Goal: Task Accomplishment & Management: Use online tool/utility

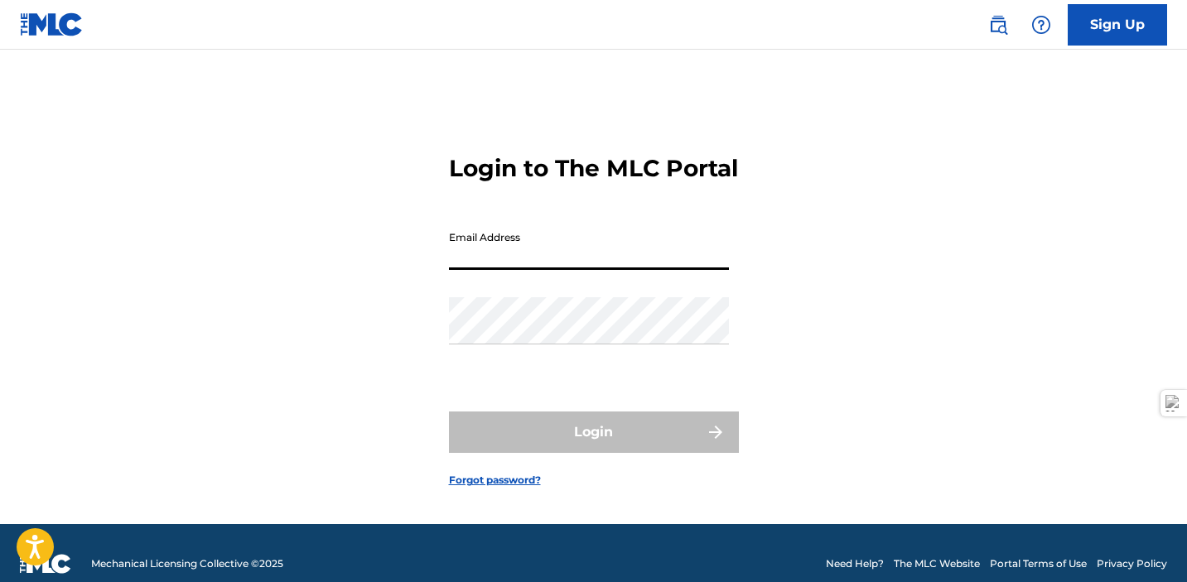
click at [497, 270] on input "Email Address" at bounding box center [589, 246] width 280 height 47
type input "[EMAIL_ADDRESS][DOMAIN_NAME]"
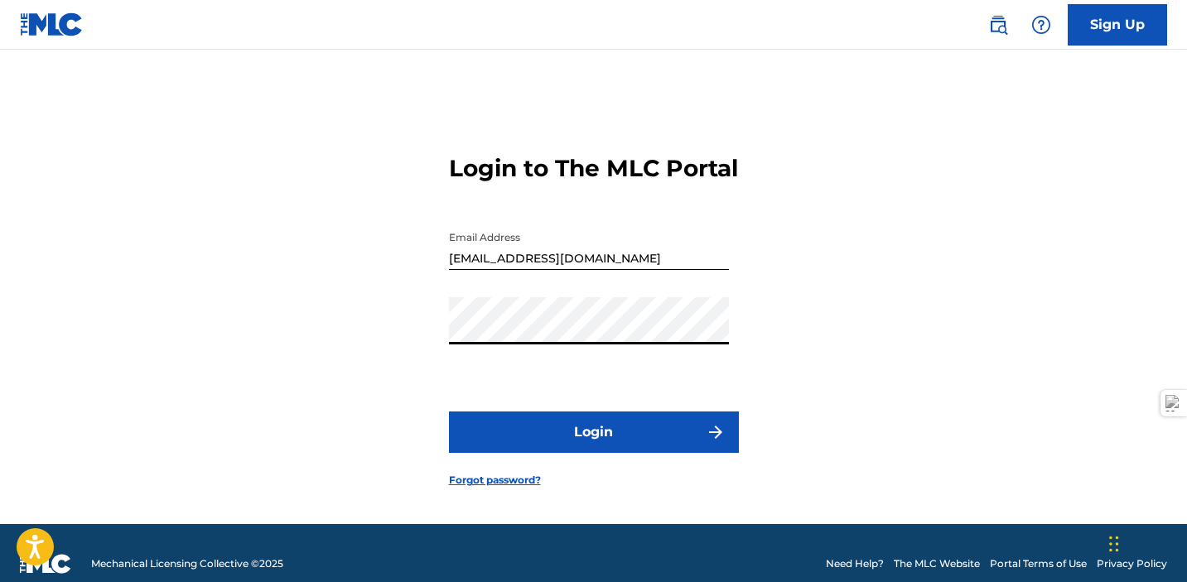
click at [546, 447] on button "Login" at bounding box center [594, 432] width 290 height 41
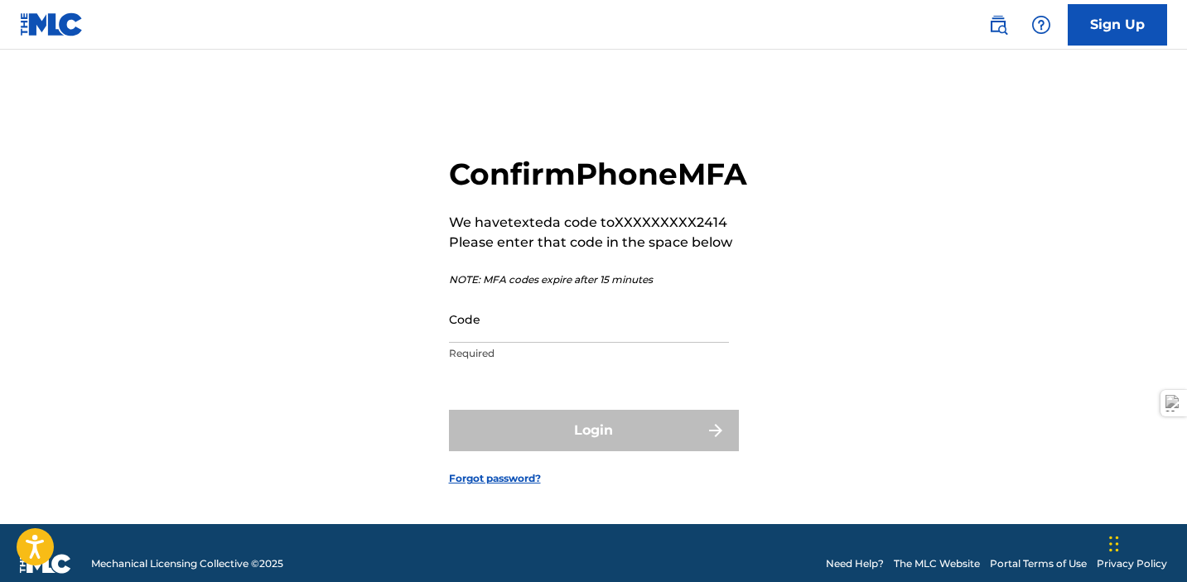
click at [520, 343] on input "Code" at bounding box center [589, 319] width 280 height 47
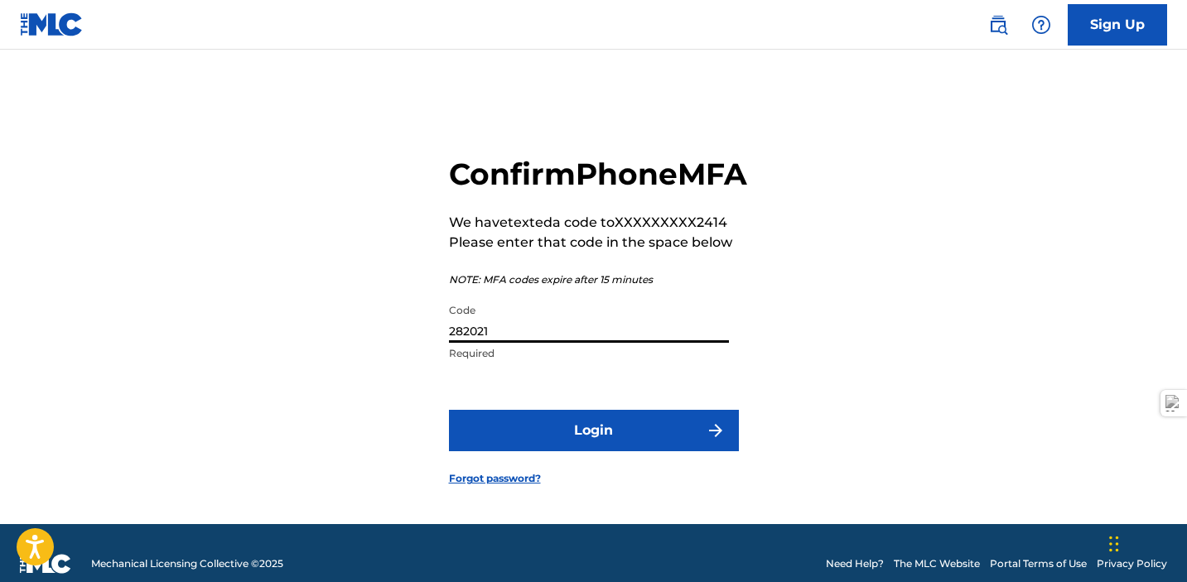
type input "282021"
click at [449, 410] on button "Login" at bounding box center [594, 430] width 290 height 41
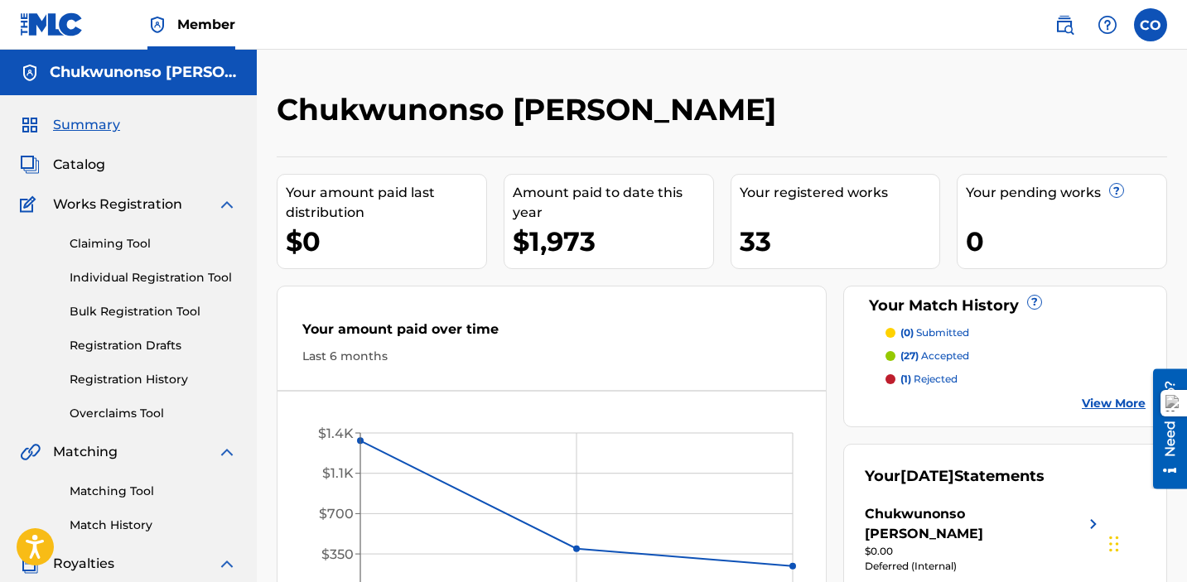
click at [115, 244] on link "Claiming Tool" at bounding box center [153, 243] width 167 height 17
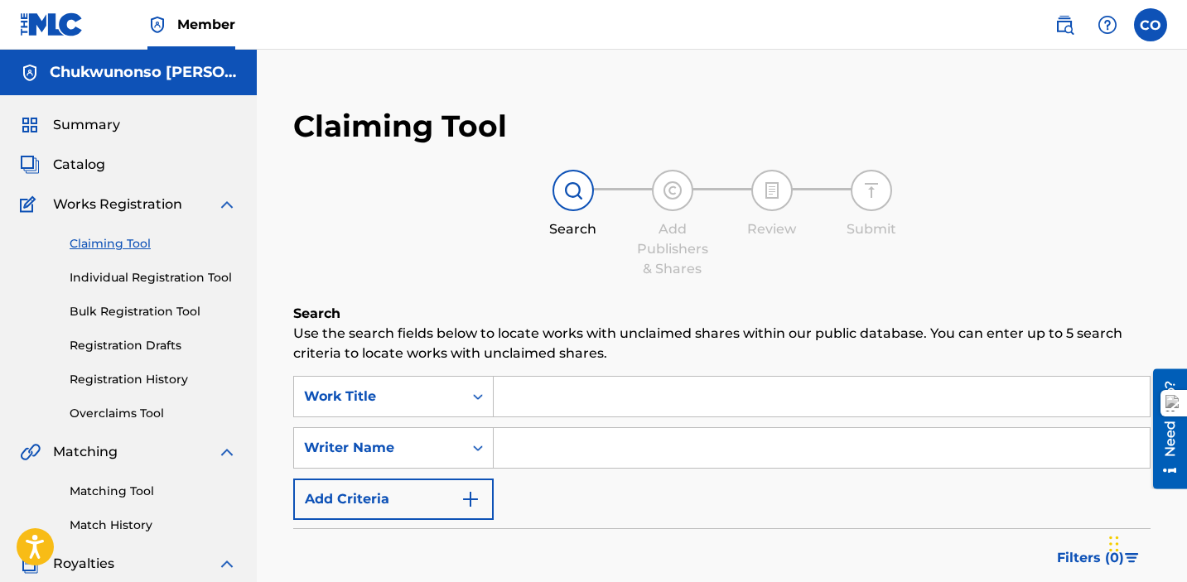
click at [547, 394] on input "Search Form" at bounding box center [822, 397] width 656 height 40
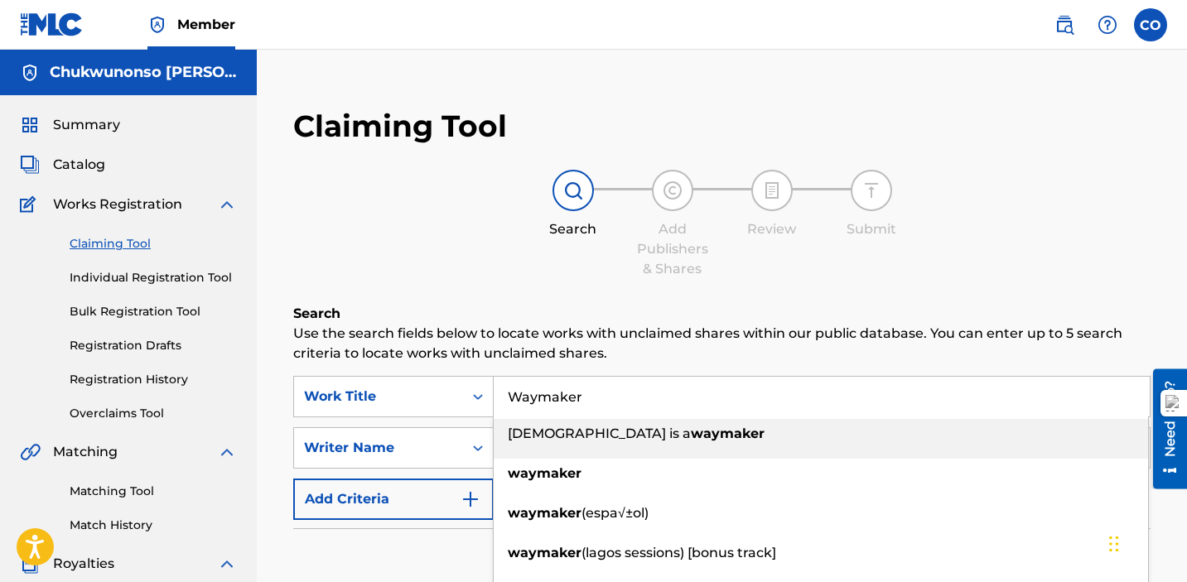
type input "Waymaker"
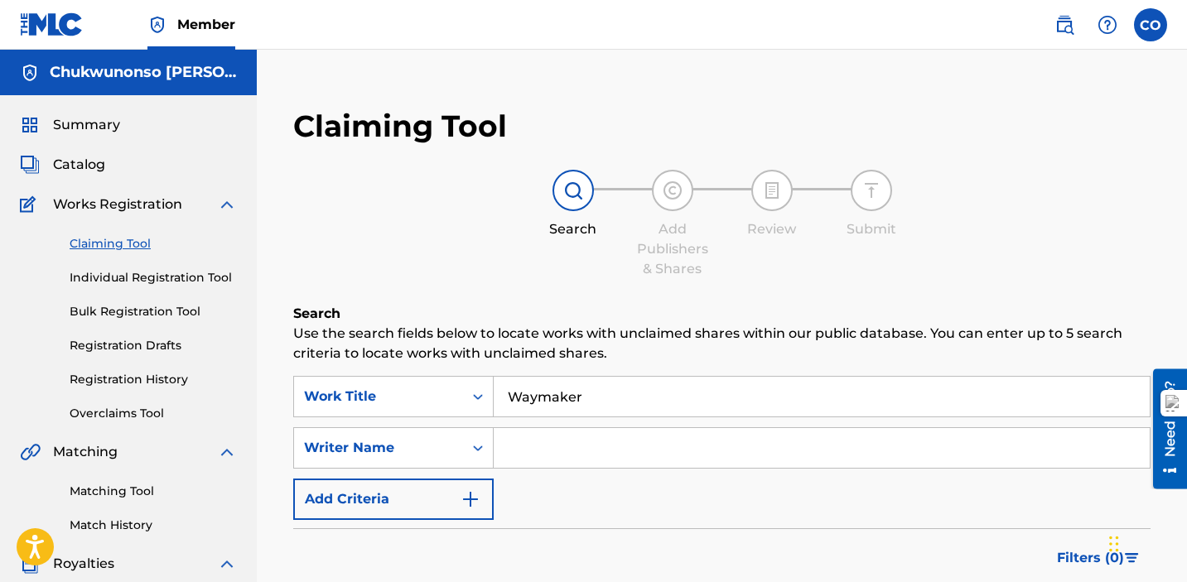
click at [413, 538] on div "Filters ( 0 )" at bounding box center [722, 559] width 858 height 60
click at [550, 466] on input "Search Form" at bounding box center [822, 448] width 656 height 40
click at [658, 513] on div "SearchWithCriteriabb0edeb1-c19c-4ac9-93bc-59ed86b8f3b6 Work Title Waymaker Sear…" at bounding box center [722, 448] width 858 height 144
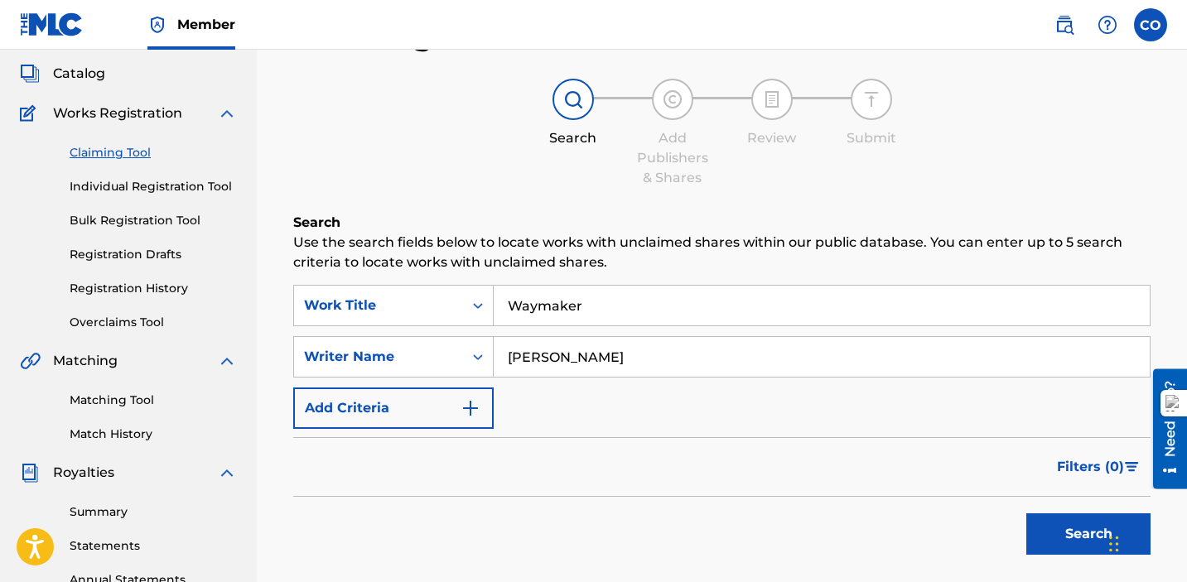
scroll to position [279, 0]
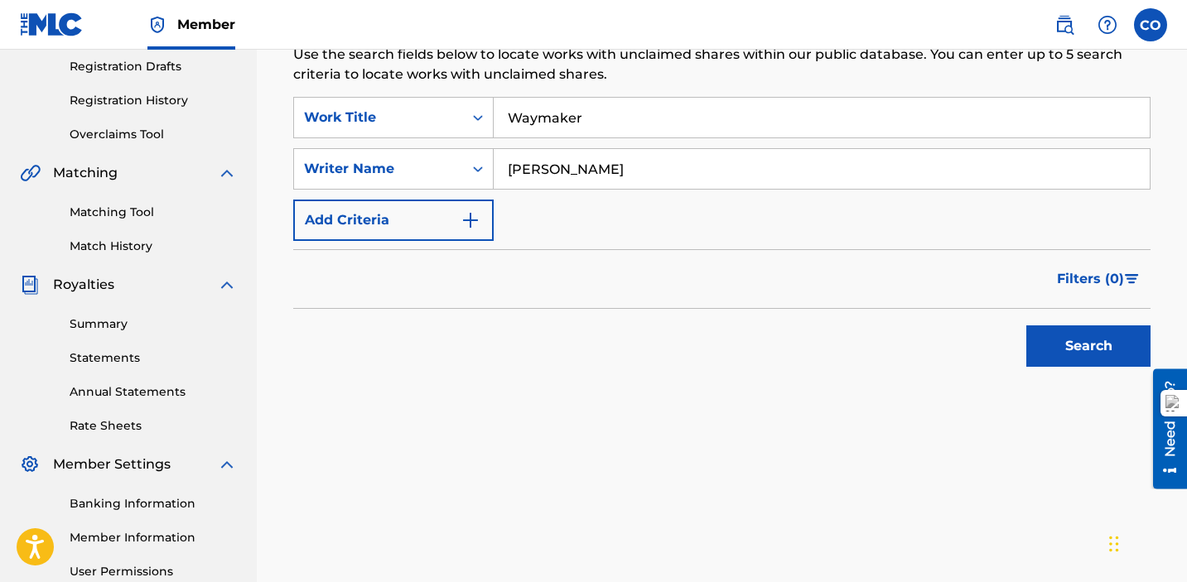
click at [1075, 357] on button "Search" at bounding box center [1089, 346] width 124 height 41
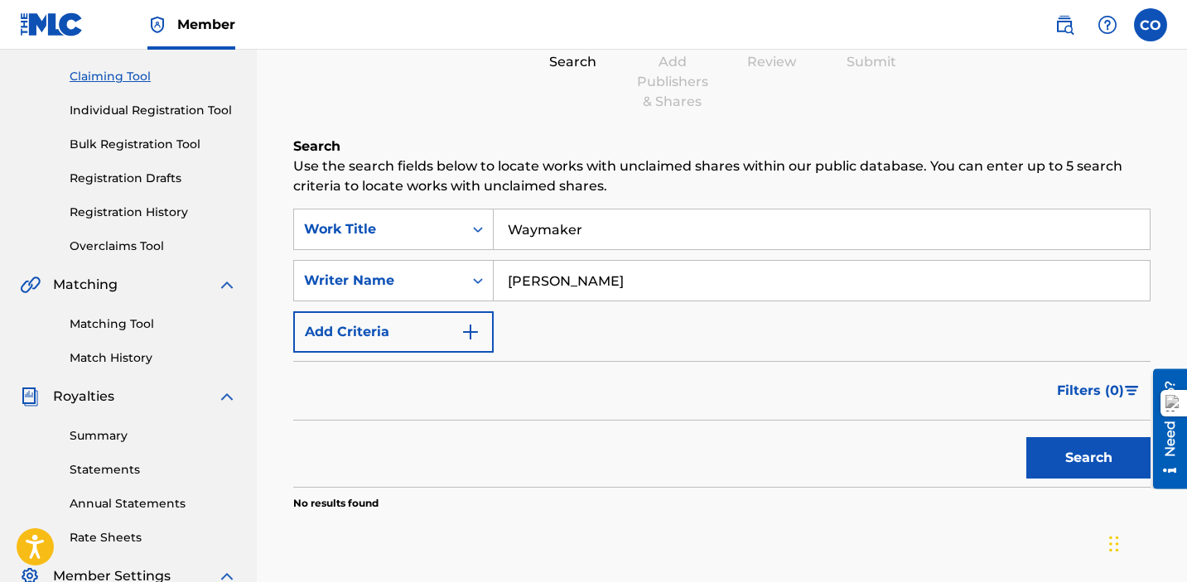
scroll to position [164, 0]
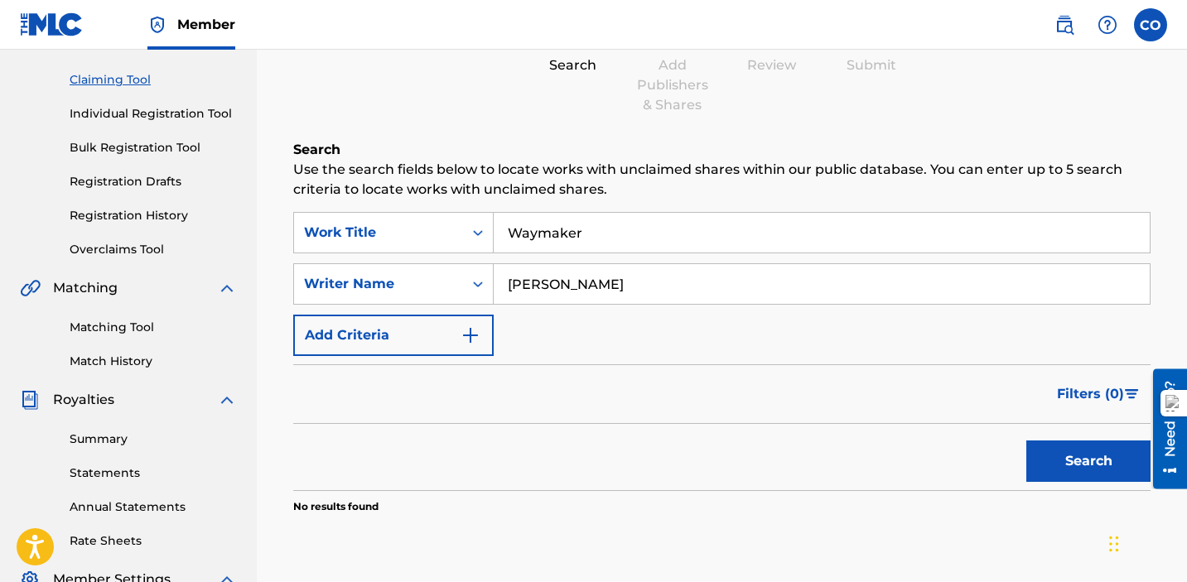
drag, startPoint x: 610, startPoint y: 283, endPoint x: 572, endPoint y: 288, distance: 38.4
click at [572, 288] on input "[PERSON_NAME]" at bounding box center [822, 284] width 656 height 40
type input "[PERSON_NAME]"
click at [1060, 462] on button "Search" at bounding box center [1089, 461] width 124 height 41
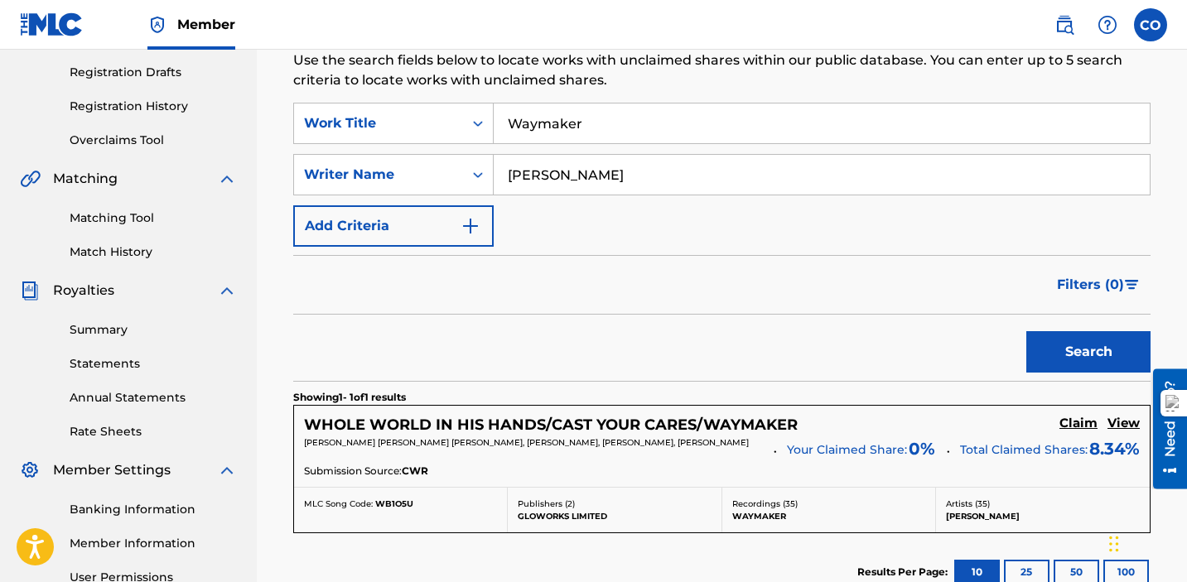
scroll to position [0, 0]
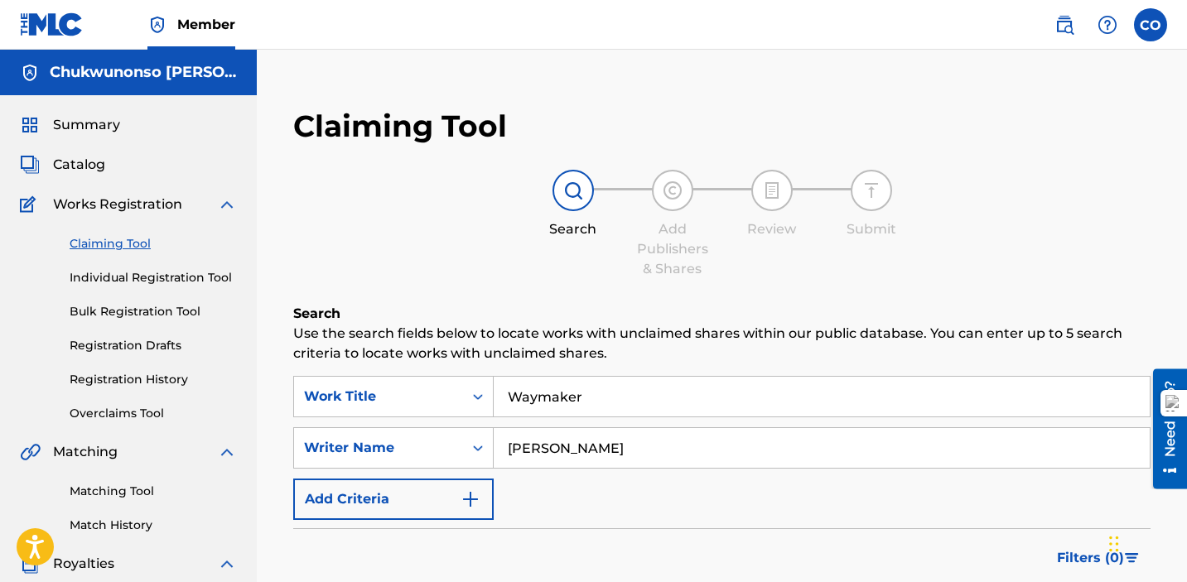
click at [621, 447] on input "[PERSON_NAME]" at bounding box center [822, 448] width 656 height 40
drag, startPoint x: 587, startPoint y: 398, endPoint x: 518, endPoint y: 388, distance: 70.3
click at [518, 388] on input "Waymaker" at bounding box center [822, 397] width 656 height 40
click at [570, 488] on div "SearchWithCriteriabb0edeb1-c19c-4ac9-93bc-59ed86b8f3b6 Work Title SearchWithCri…" at bounding box center [722, 448] width 858 height 144
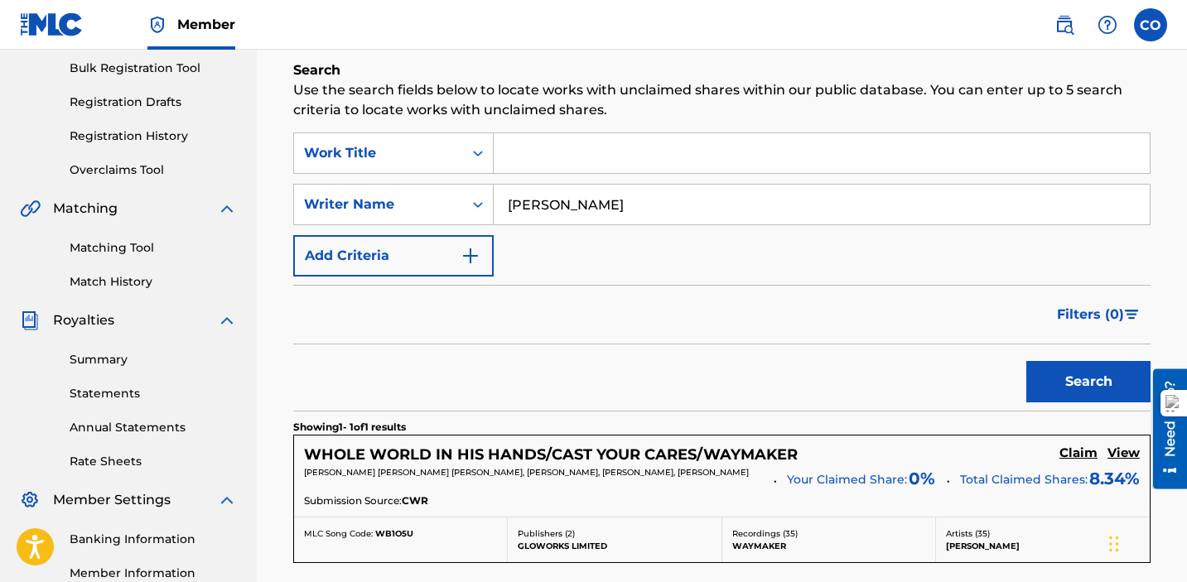
scroll to position [420, 0]
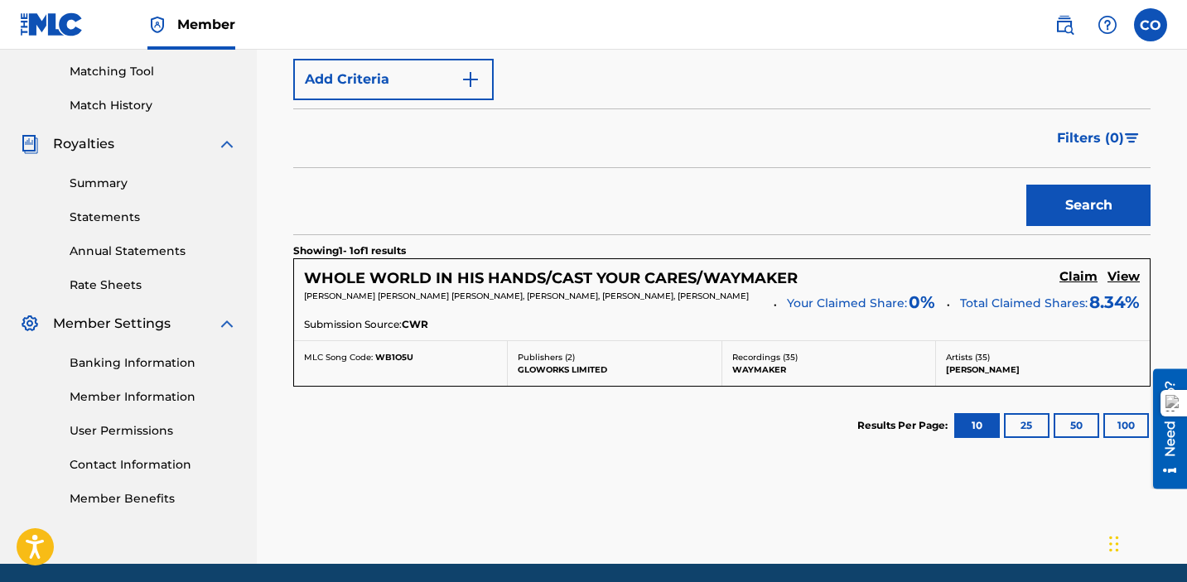
click at [1073, 197] on button "Search" at bounding box center [1089, 205] width 124 height 41
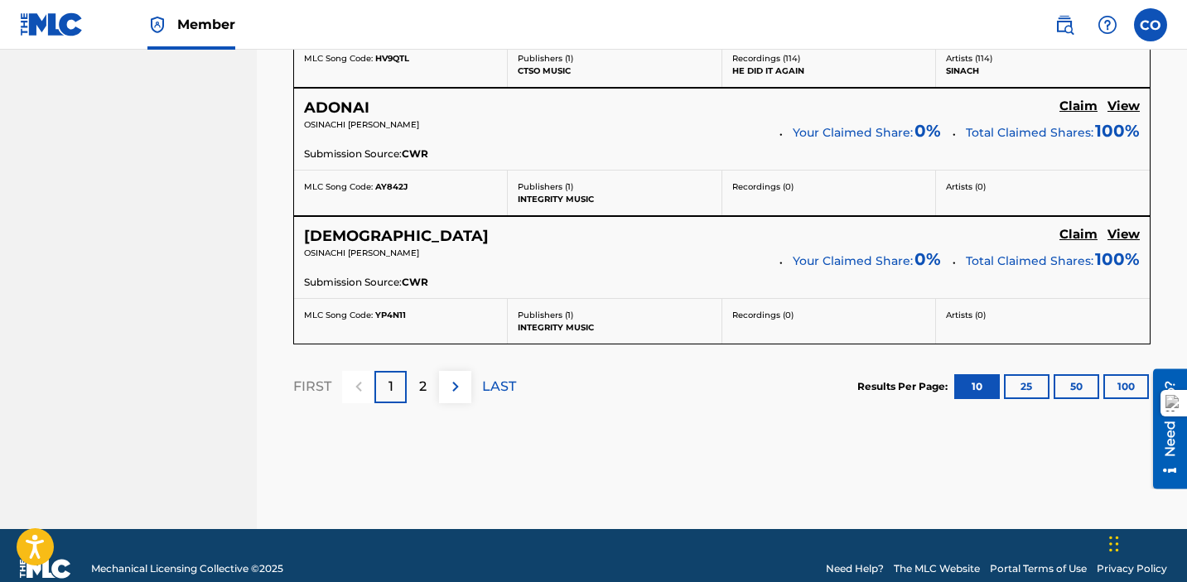
scroll to position [1736, 0]
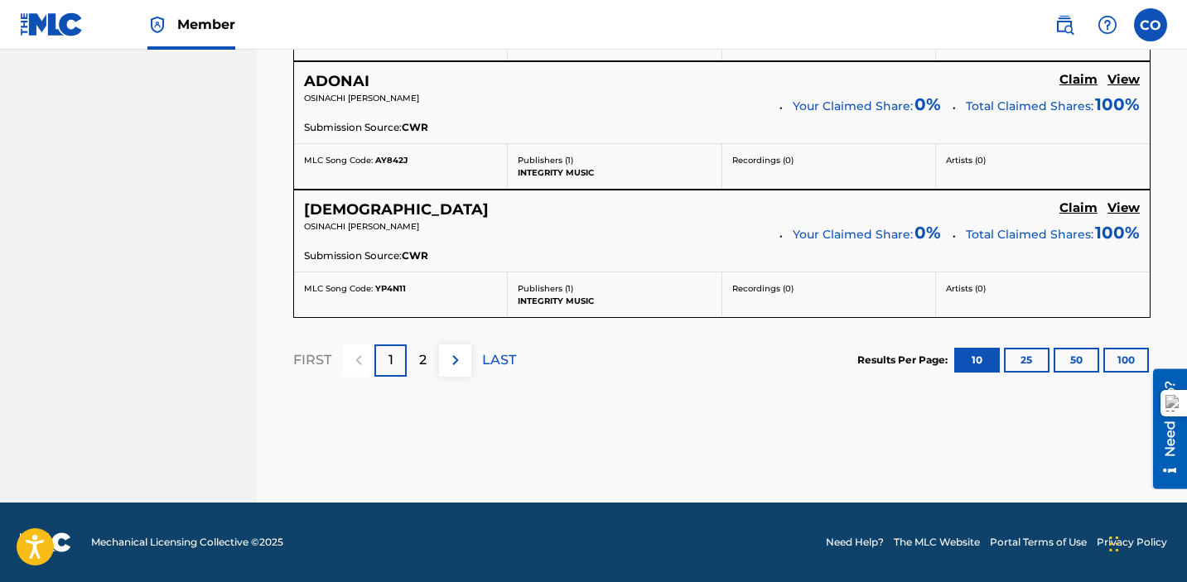
click at [426, 362] on p "2" at bounding box center [422, 360] width 7 height 20
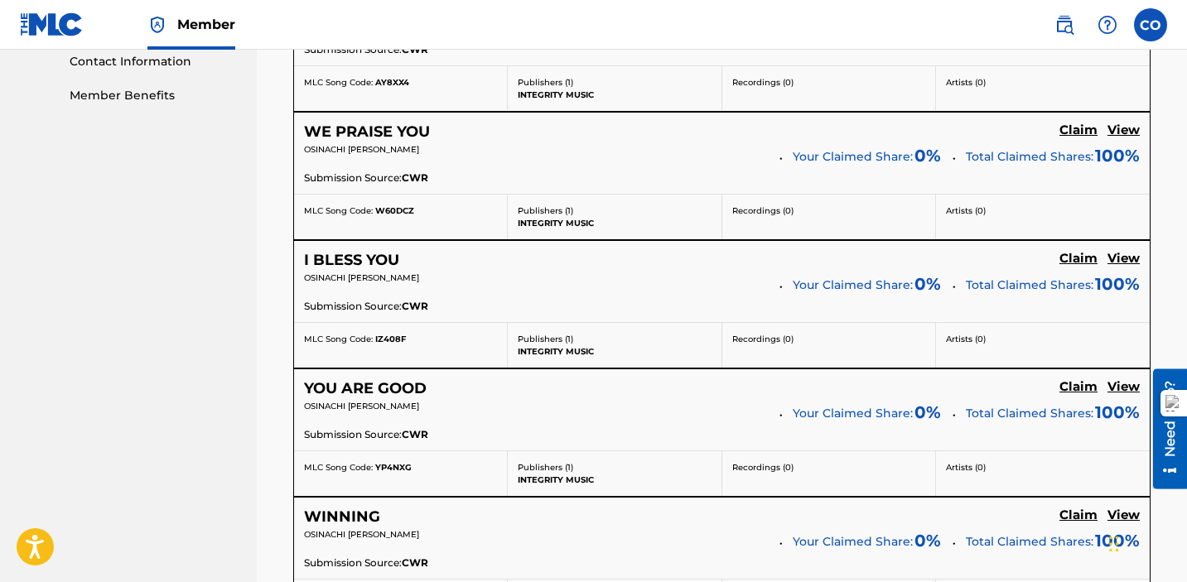
scroll to position [0, 0]
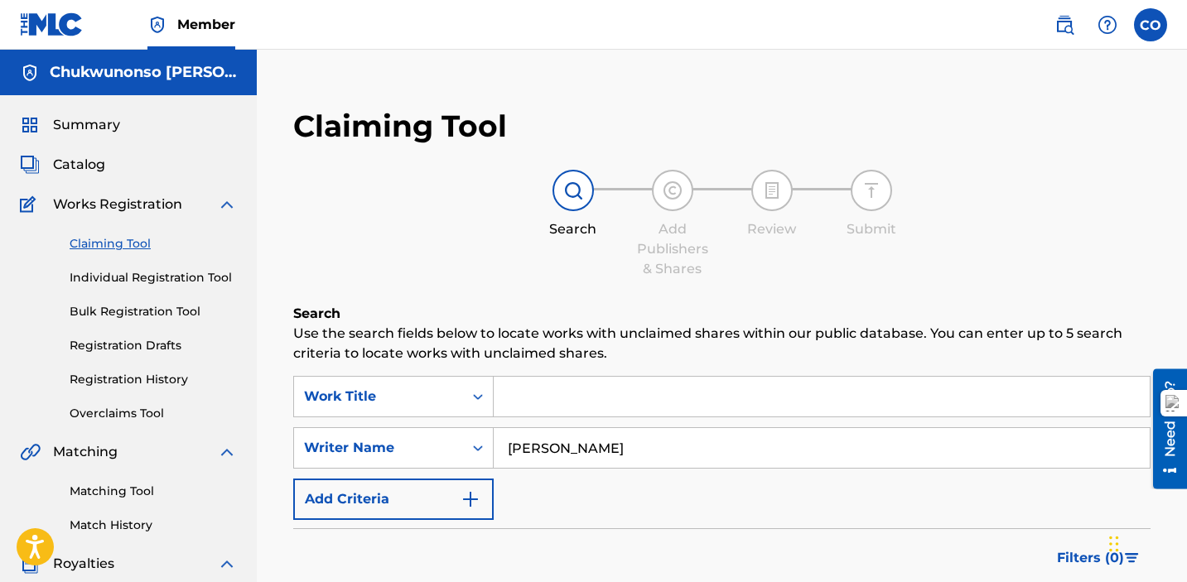
click at [557, 409] on input "Search Form" at bounding box center [822, 397] width 656 height 40
click at [562, 405] on input "Search Form" at bounding box center [822, 397] width 656 height 40
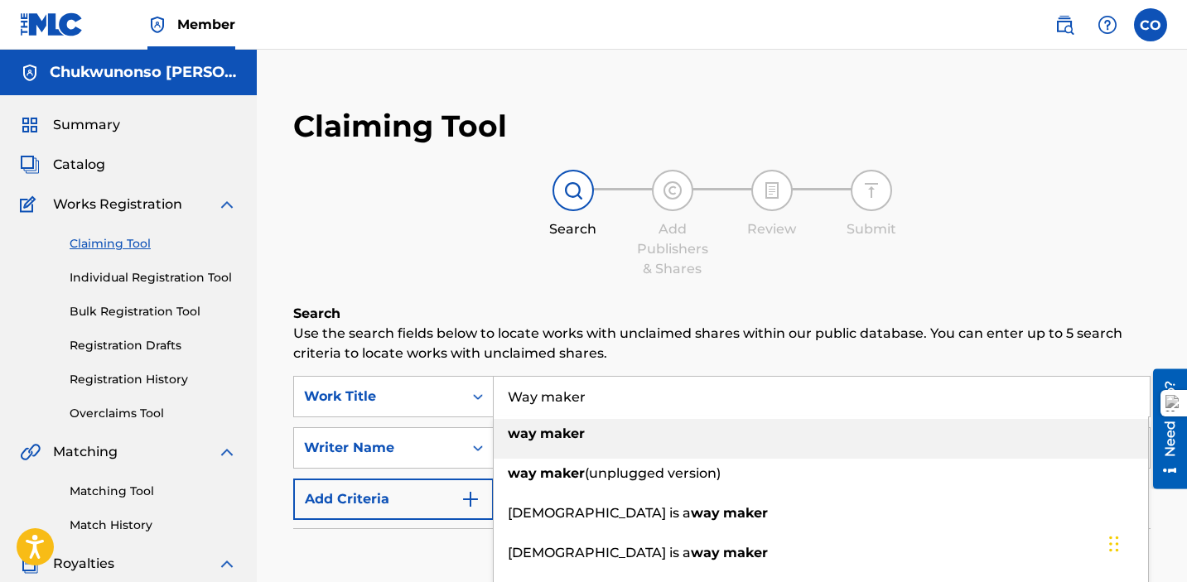
click at [553, 424] on div "way maker" at bounding box center [821, 434] width 655 height 30
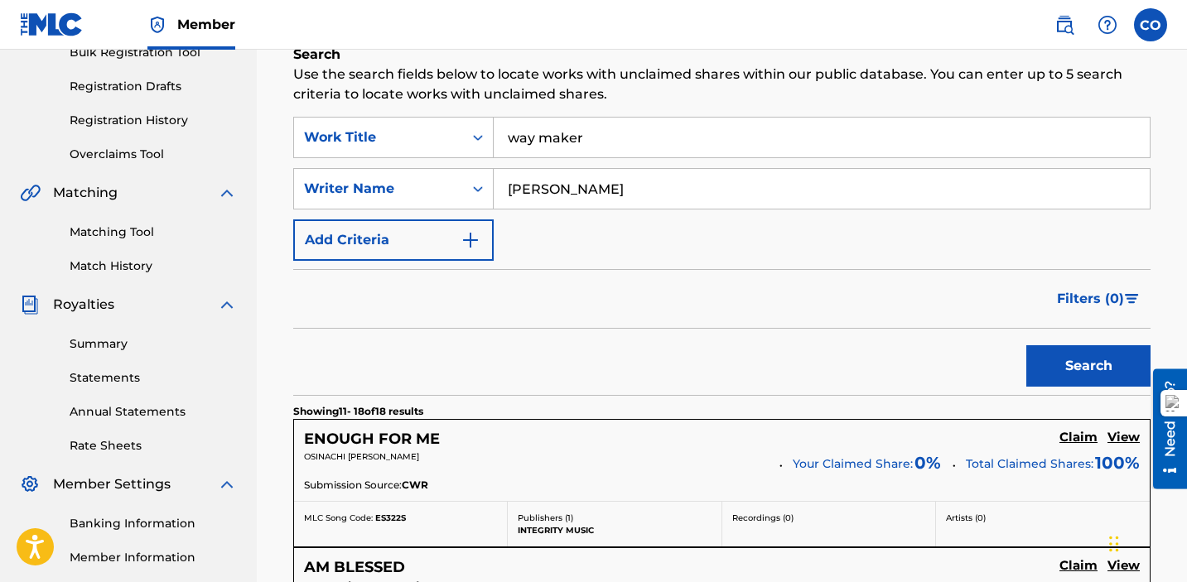
scroll to position [266, 0]
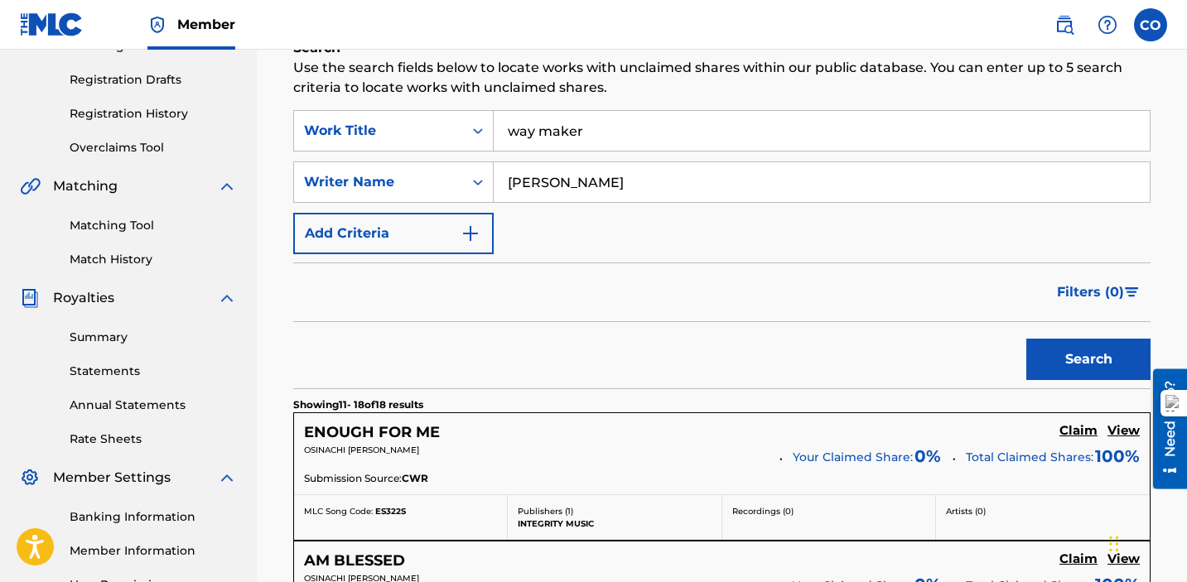
click at [1068, 375] on button "Search" at bounding box center [1089, 359] width 124 height 41
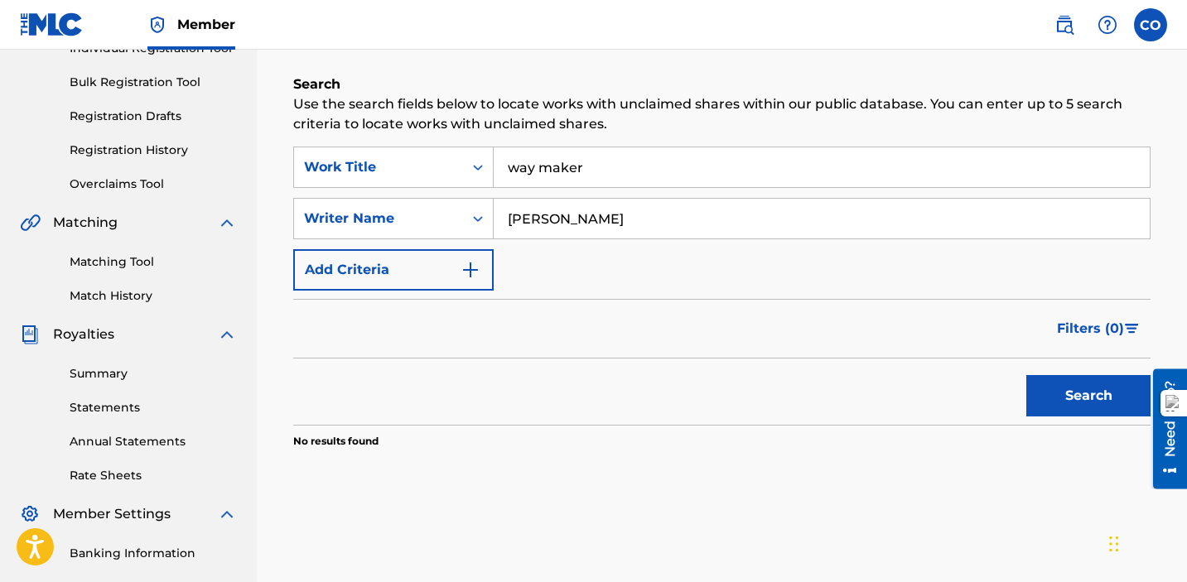
scroll to position [0, 0]
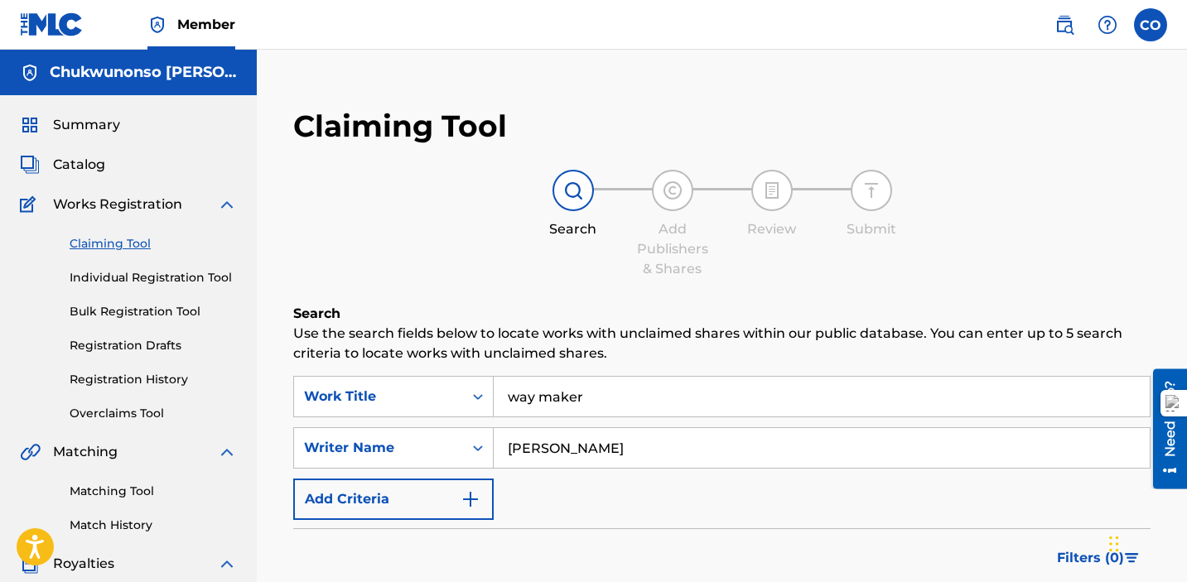
click at [542, 399] on input "way maker" at bounding box center [822, 397] width 656 height 40
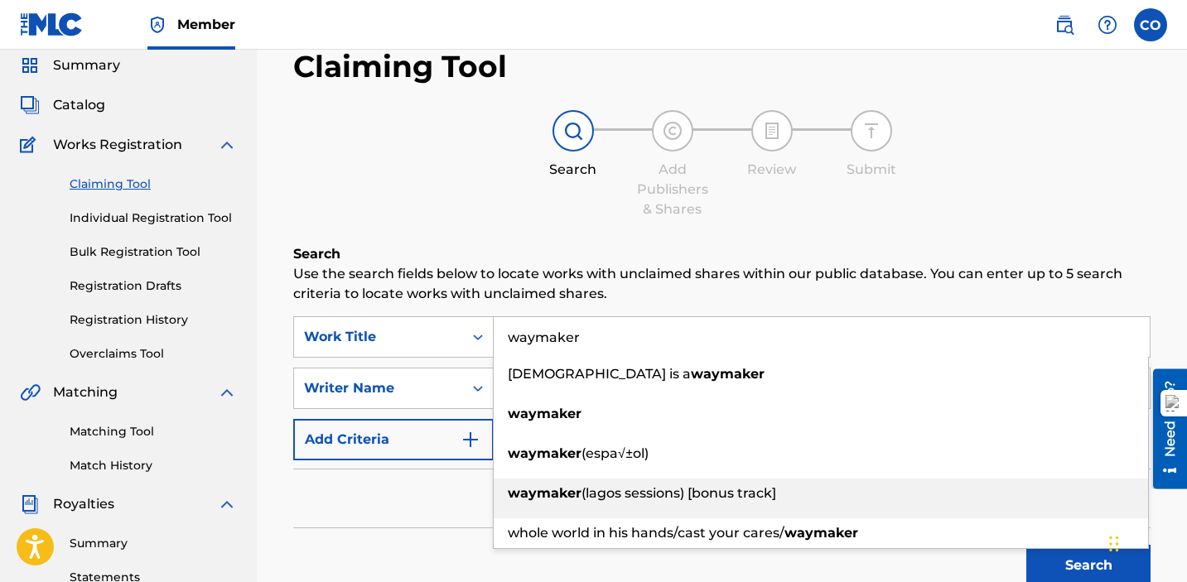
scroll to position [70, 0]
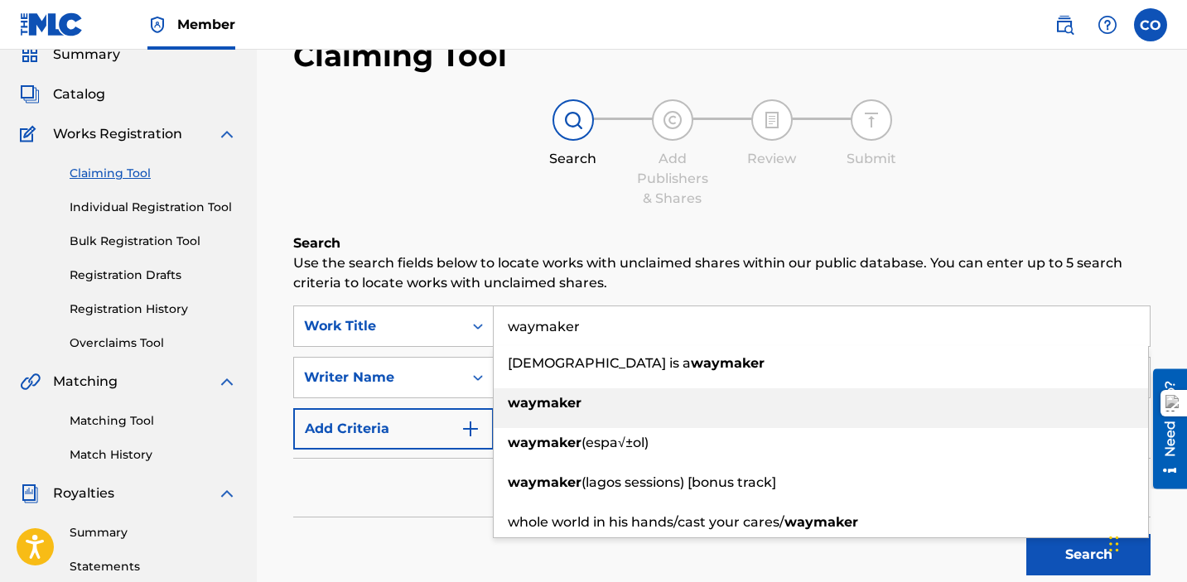
type input "waymaker"
click at [545, 404] on strong "waymaker" at bounding box center [545, 403] width 74 height 16
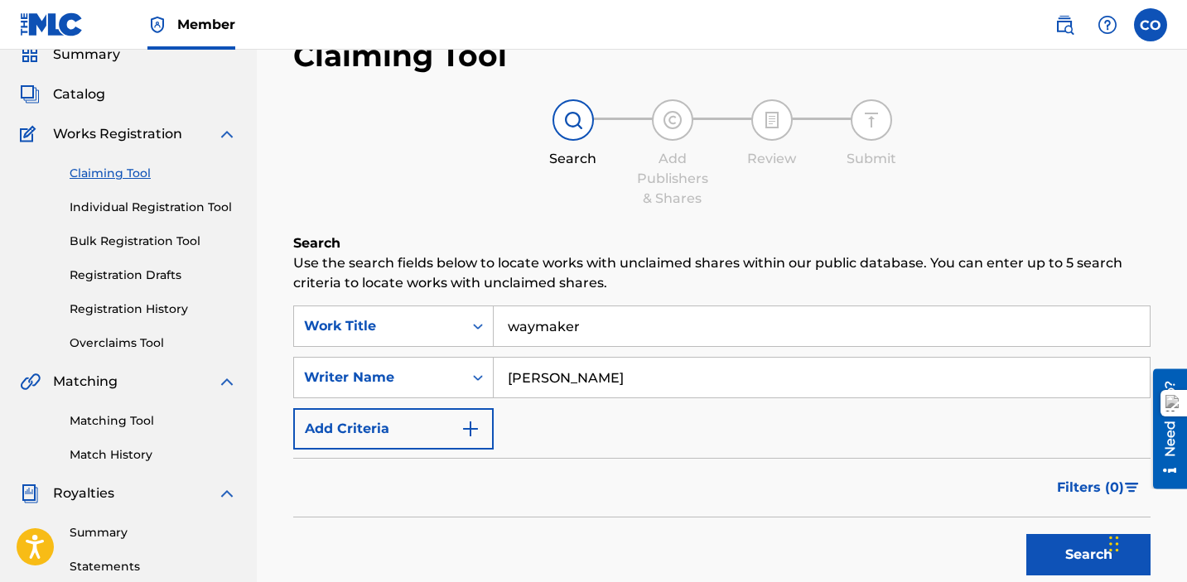
click at [473, 425] on img "Search Form" at bounding box center [471, 429] width 20 height 20
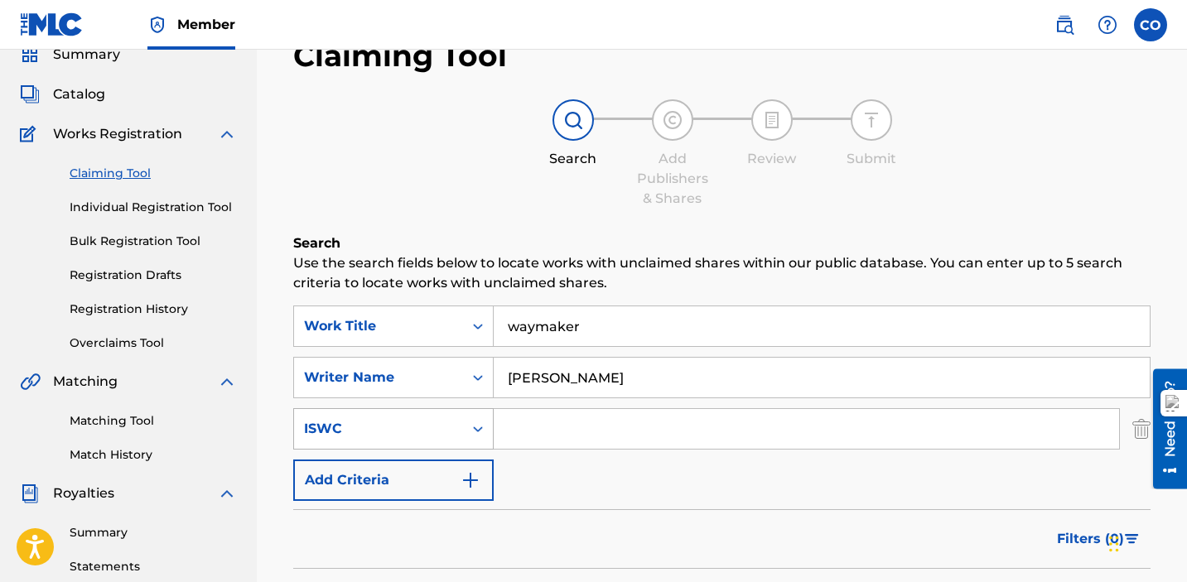
click at [475, 428] on icon "Search Form" at bounding box center [478, 430] width 10 height 6
click at [1138, 432] on img "Search Form" at bounding box center [1142, 428] width 18 height 41
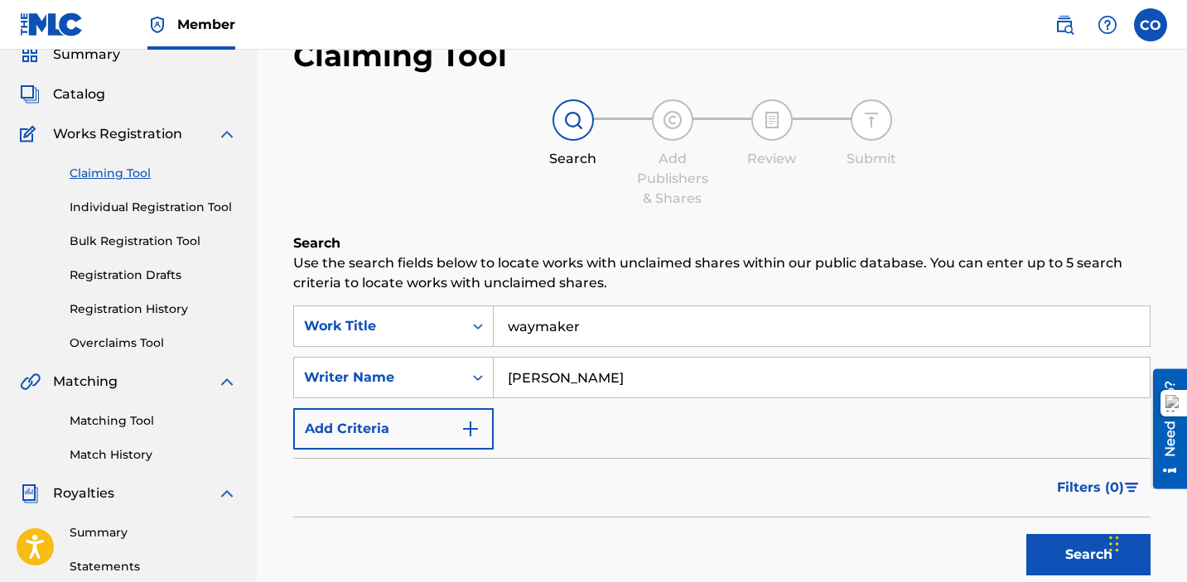
click at [1080, 550] on button "Search" at bounding box center [1089, 554] width 124 height 41
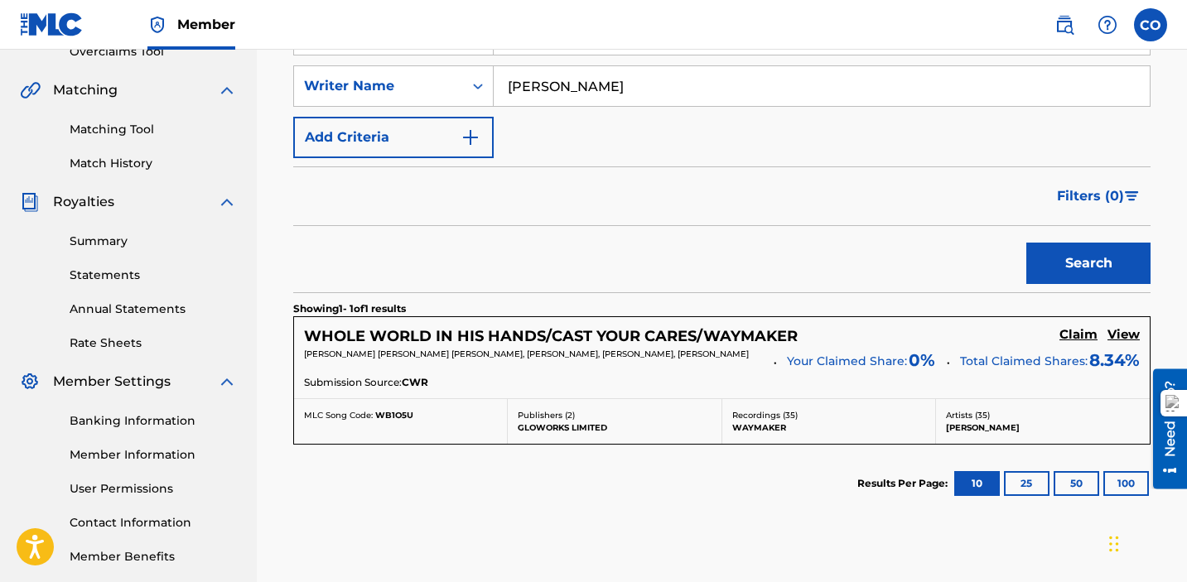
scroll to position [483, 0]
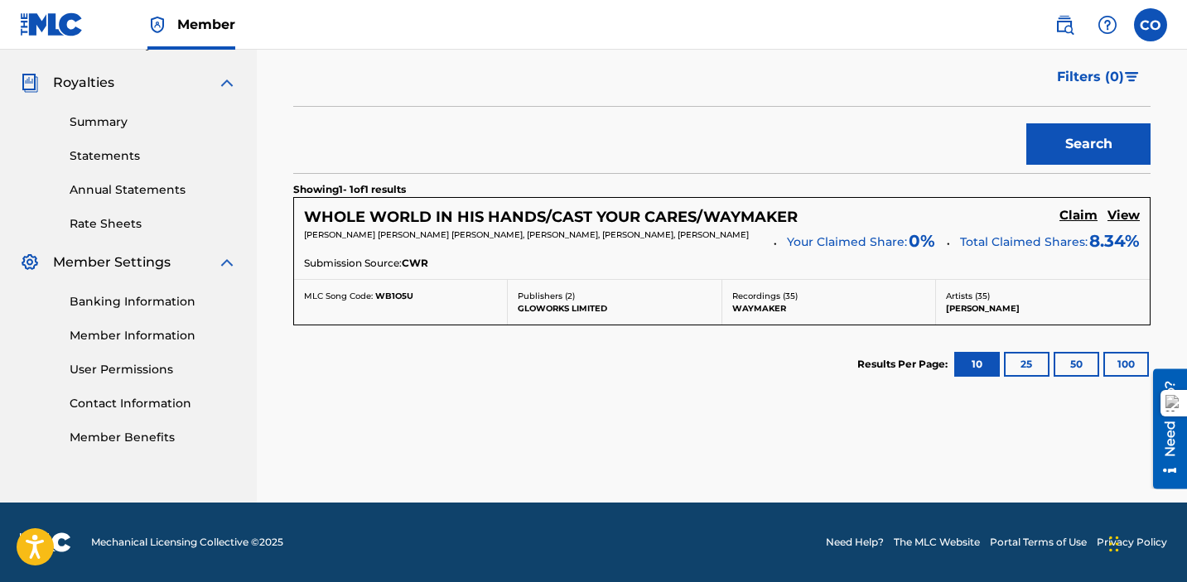
click at [1029, 366] on button "25" at bounding box center [1027, 364] width 46 height 25
click at [1076, 365] on button "50" at bounding box center [1077, 364] width 46 height 25
click at [978, 360] on button "10" at bounding box center [977, 364] width 46 height 25
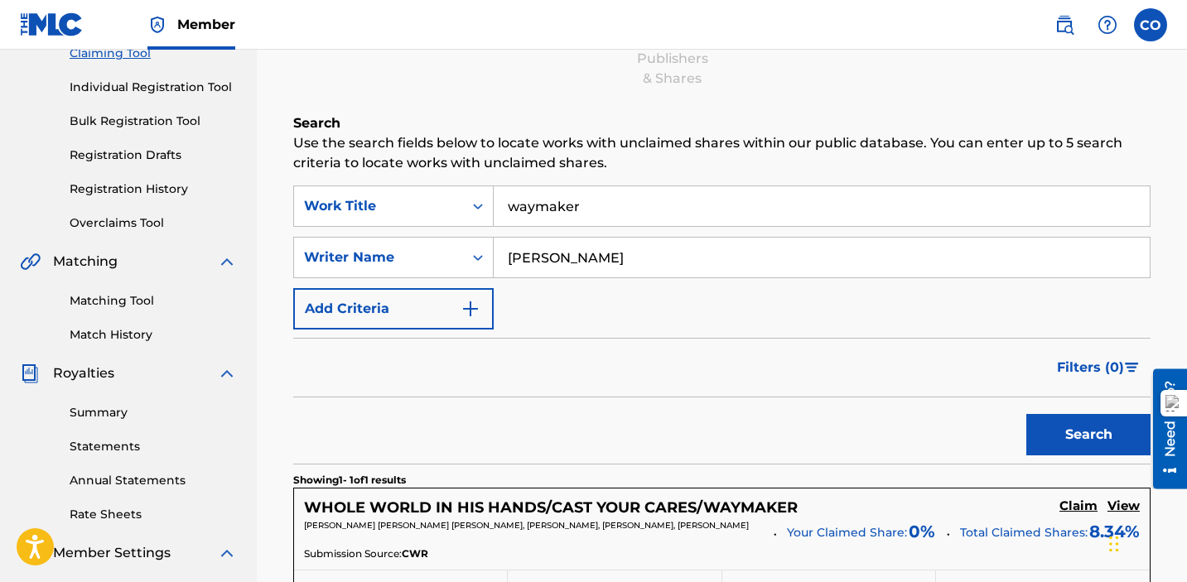
scroll to position [255, 0]
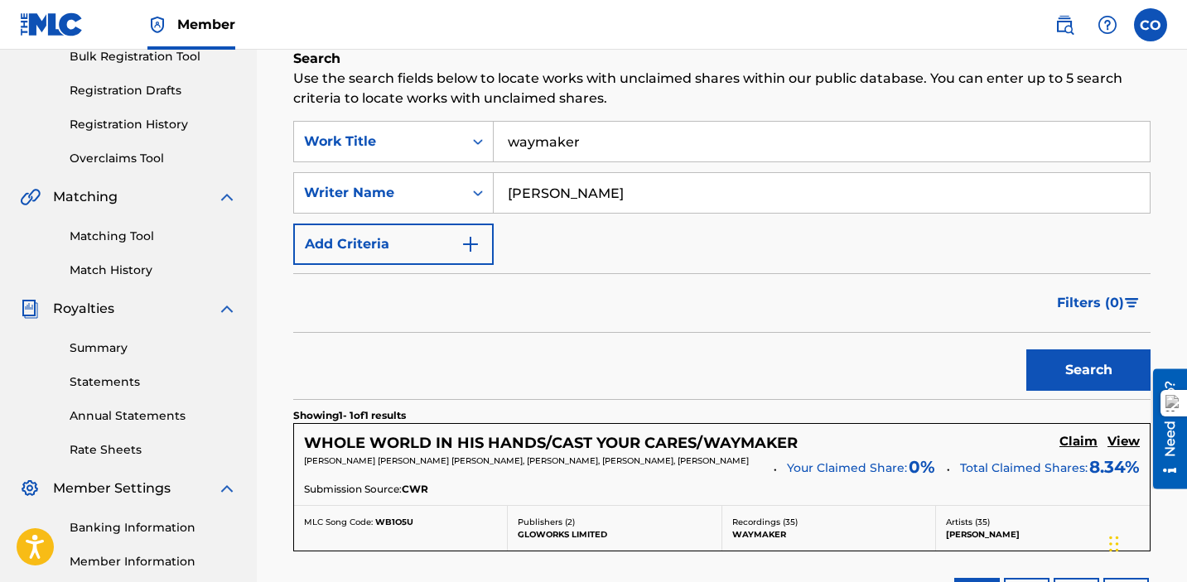
drag, startPoint x: 612, startPoint y: 192, endPoint x: 574, endPoint y: 191, distance: 38.1
click at [574, 191] on input "[PERSON_NAME]" at bounding box center [822, 193] width 656 height 40
type input "[PERSON_NAME]"
click at [1027, 350] on button "Search" at bounding box center [1089, 370] width 124 height 41
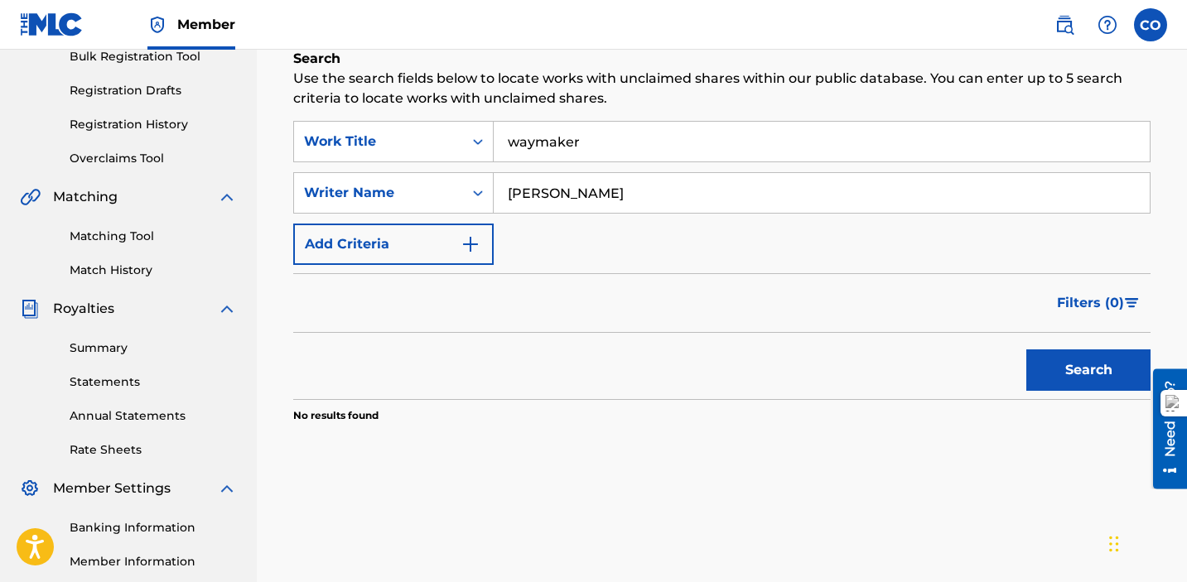
drag, startPoint x: 609, startPoint y: 200, endPoint x: 501, endPoint y: 200, distance: 107.7
click at [501, 200] on input "[PERSON_NAME]" at bounding box center [822, 193] width 656 height 40
drag, startPoint x: 614, startPoint y: 181, endPoint x: 627, endPoint y: 191, distance: 16.6
click at [627, 191] on input "[PERSON_NAME]" at bounding box center [822, 193] width 656 height 40
drag, startPoint x: 582, startPoint y: 147, endPoint x: 511, endPoint y: 147, distance: 70.4
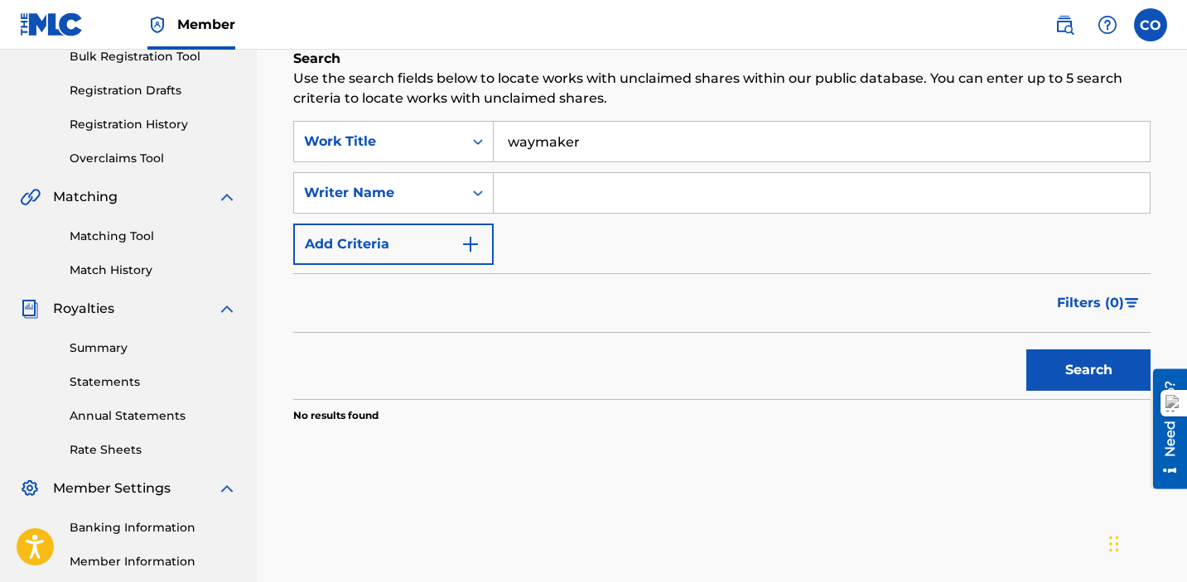
click at [511, 147] on input "waymaker" at bounding box center [822, 142] width 656 height 40
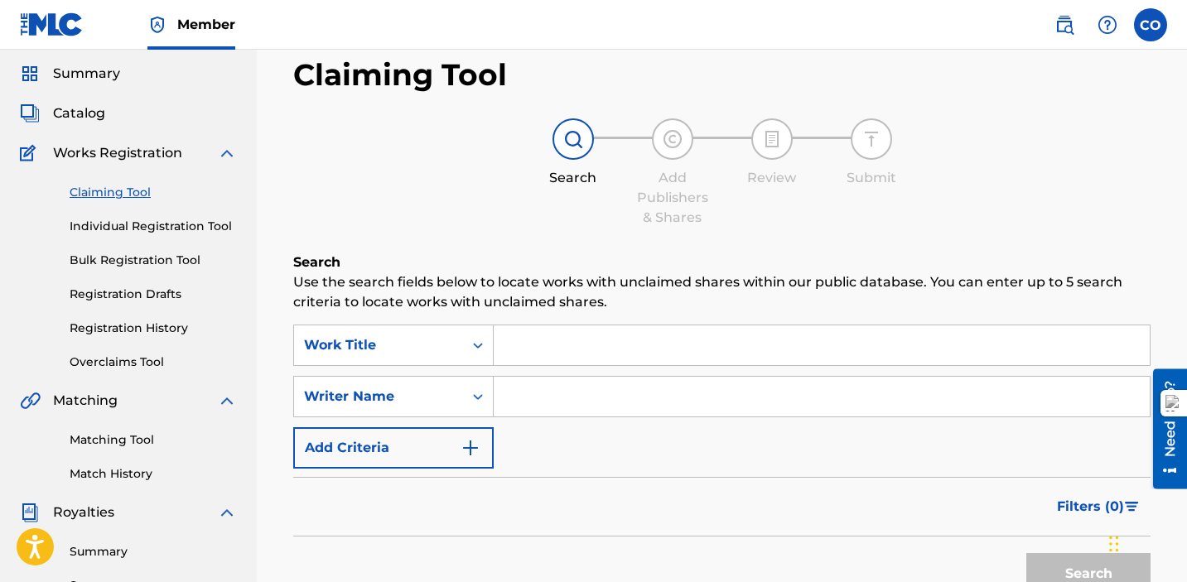
scroll to position [51, 0]
click at [173, 226] on link "Individual Registration Tool" at bounding box center [153, 226] width 167 height 17
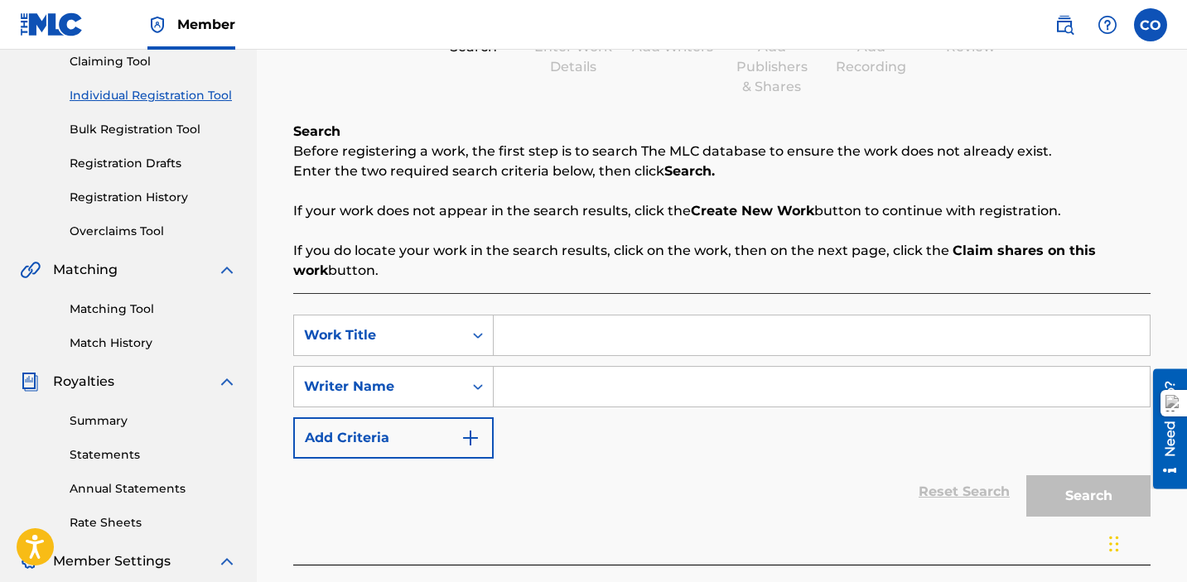
scroll to position [171, 0]
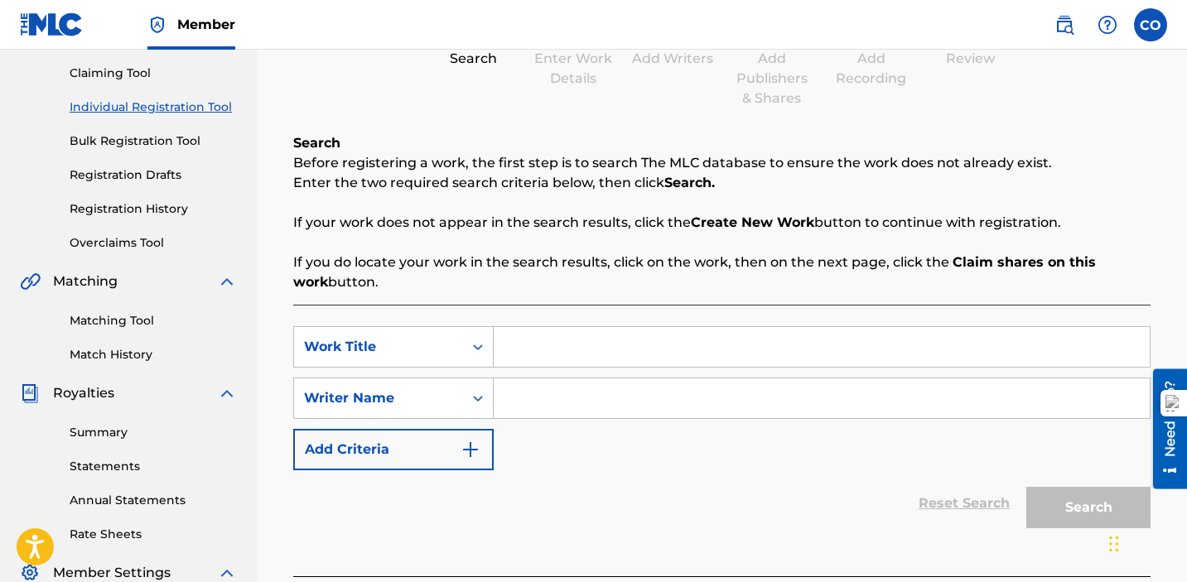
click at [172, 145] on link "Bulk Registration Tool" at bounding box center [153, 141] width 167 height 17
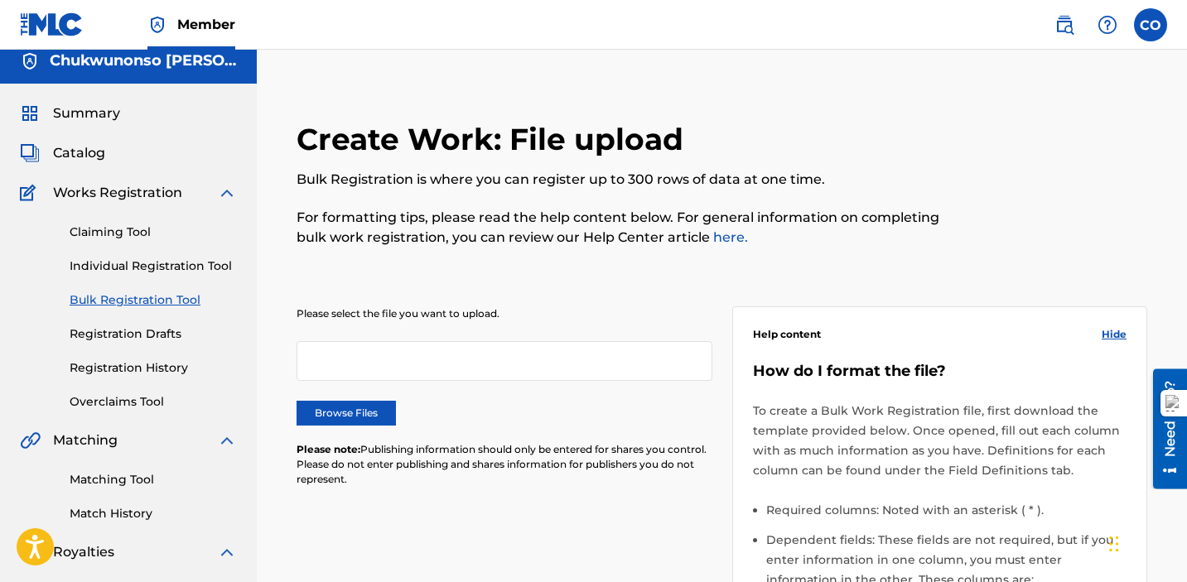
scroll to position [24, 0]
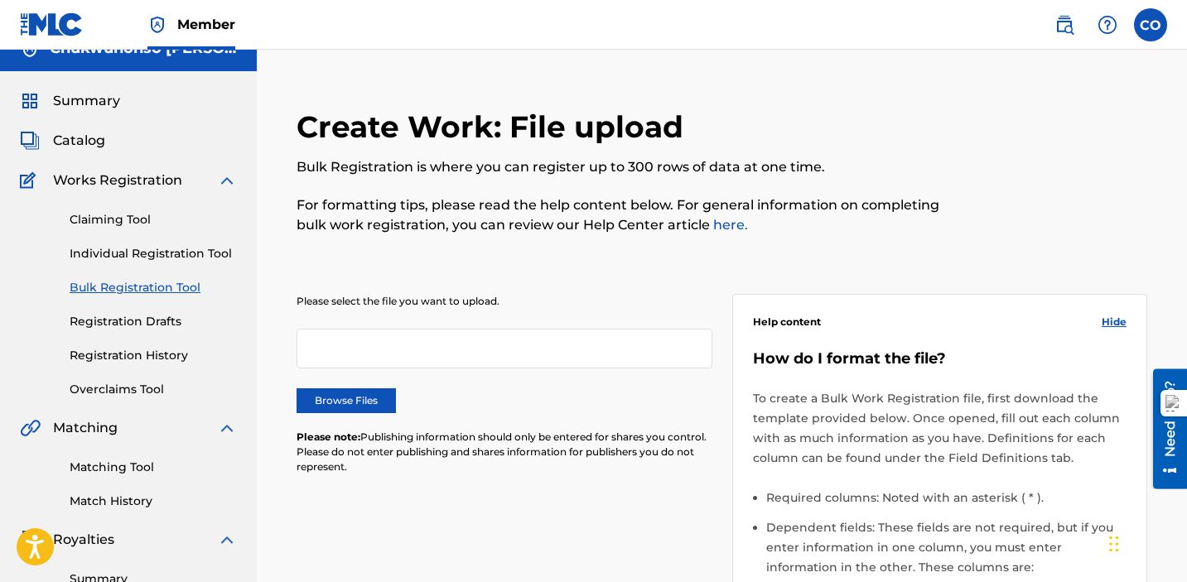
click at [117, 307] on div "Claiming Tool Individual Registration Tool Bulk Registration Tool Registration …" at bounding box center [128, 295] width 217 height 208
click at [116, 320] on link "Registration Drafts" at bounding box center [153, 321] width 167 height 17
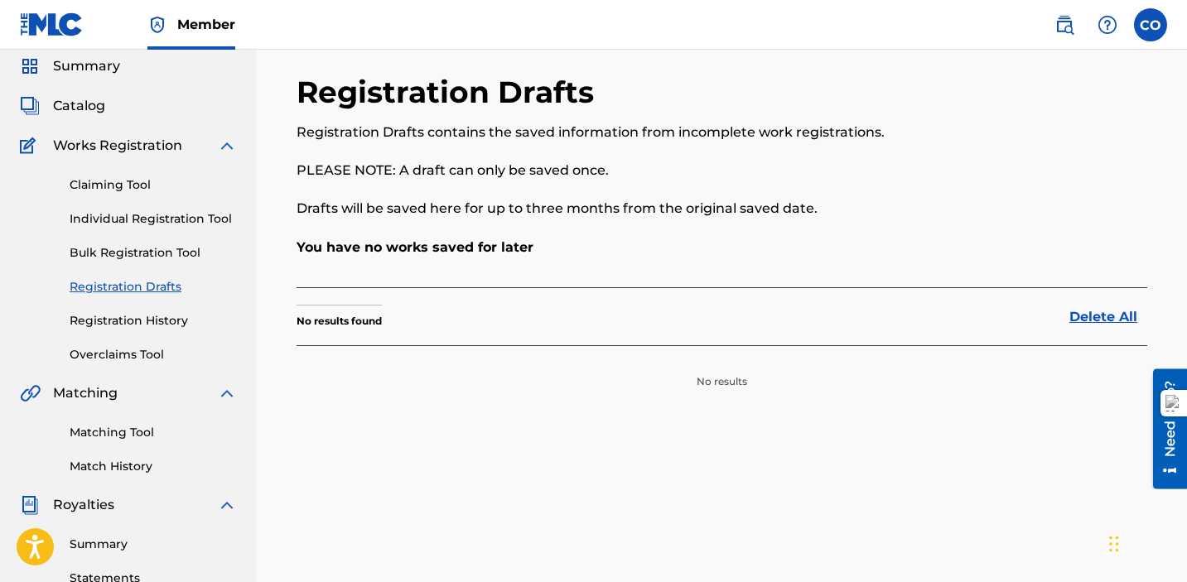
scroll to position [113, 0]
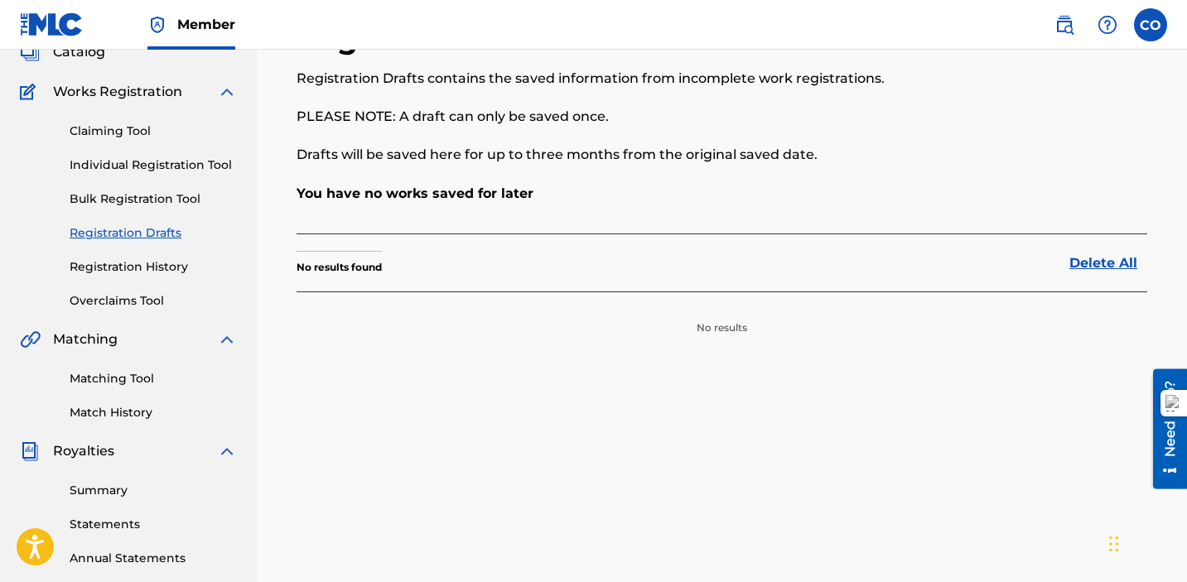
click at [146, 278] on div "Claiming Tool Individual Registration Tool Bulk Registration Tool Registration …" at bounding box center [128, 206] width 217 height 208
click at [146, 276] on div "Claiming Tool Individual Registration Tool Bulk Registration Tool Registration …" at bounding box center [128, 206] width 217 height 208
click at [148, 269] on link "Registration History" at bounding box center [153, 266] width 167 height 17
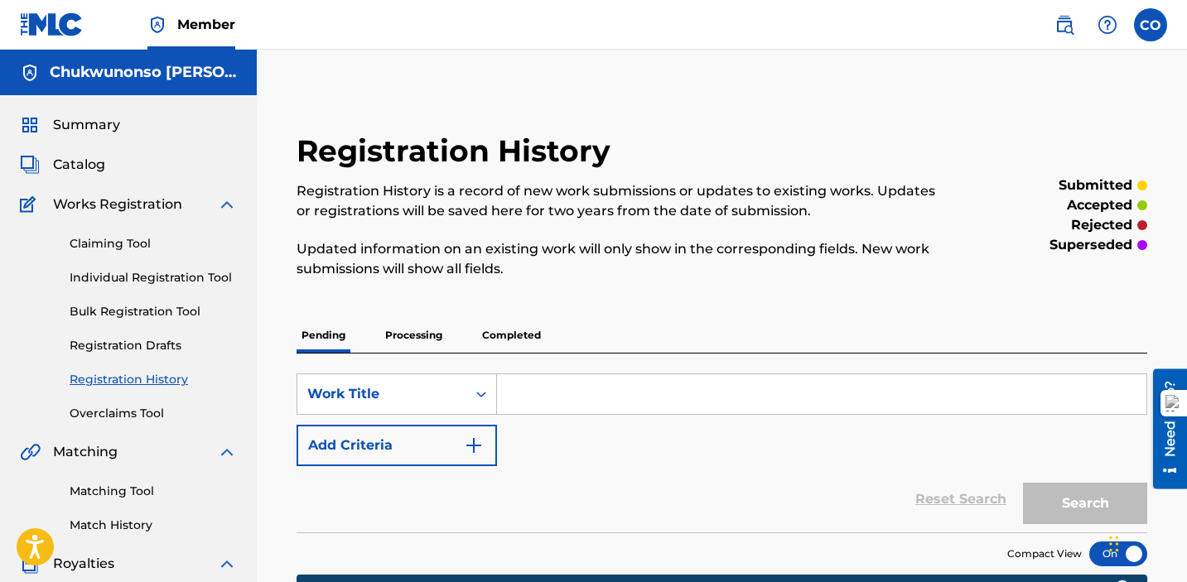
click at [531, 397] on input "Search Form" at bounding box center [822, 394] width 650 height 40
click at [595, 503] on div "Reset Search Search" at bounding box center [722, 499] width 851 height 66
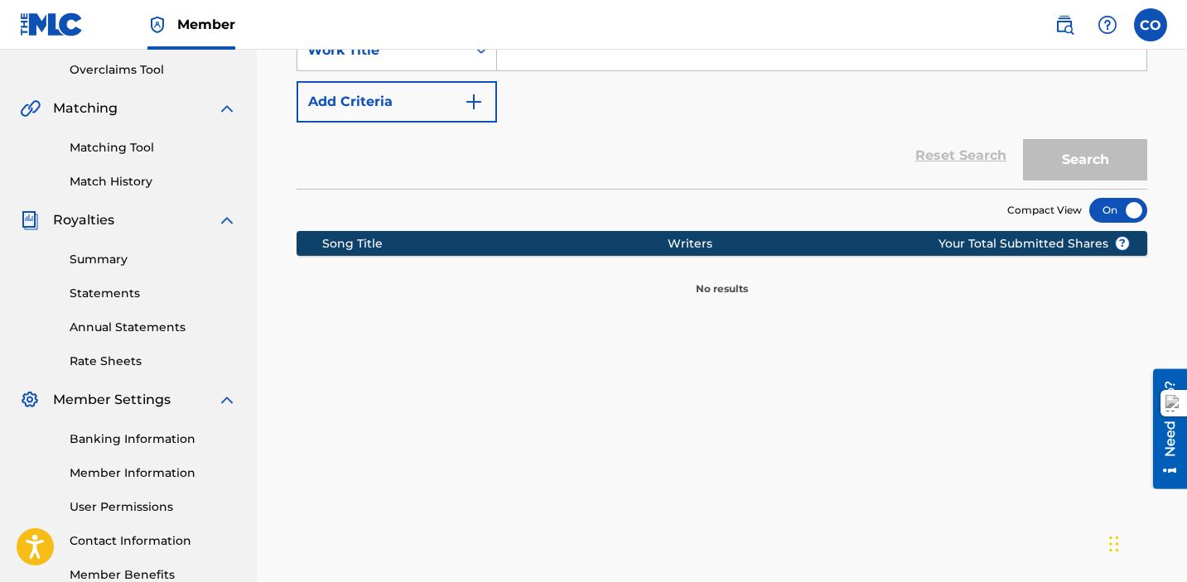
scroll to position [109, 0]
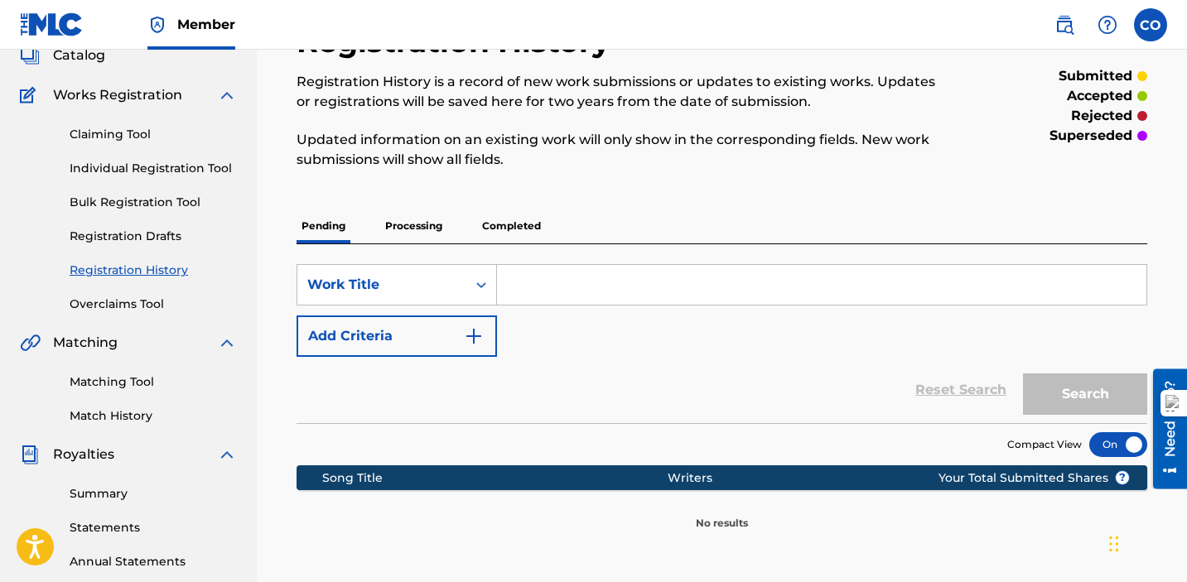
click at [153, 305] on link "Overclaims Tool" at bounding box center [153, 304] width 167 height 17
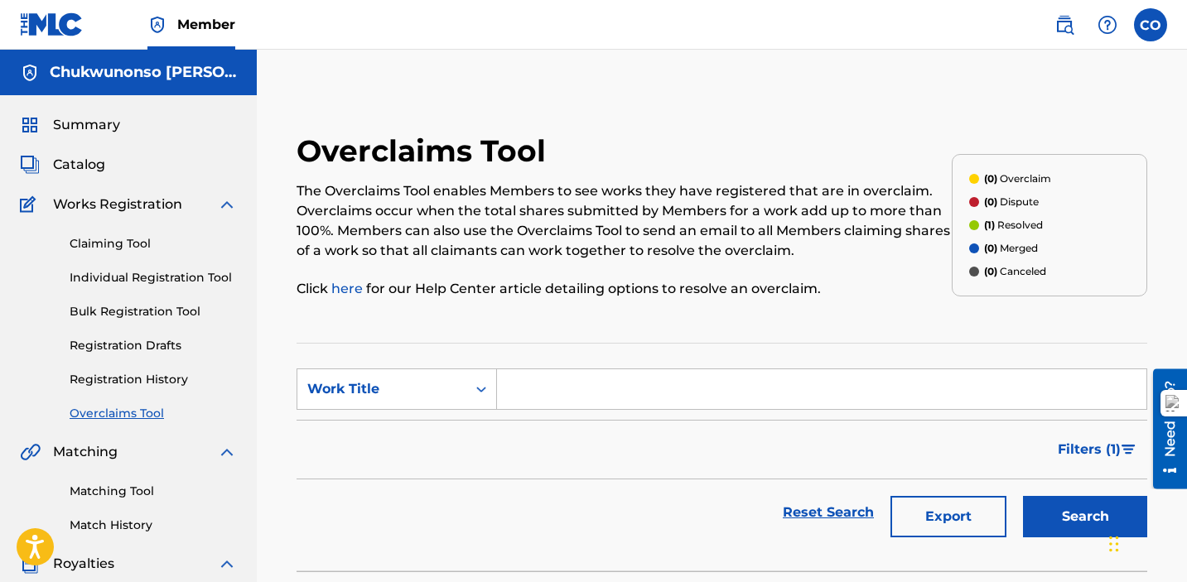
click at [583, 395] on input "Search Form" at bounding box center [822, 390] width 650 height 40
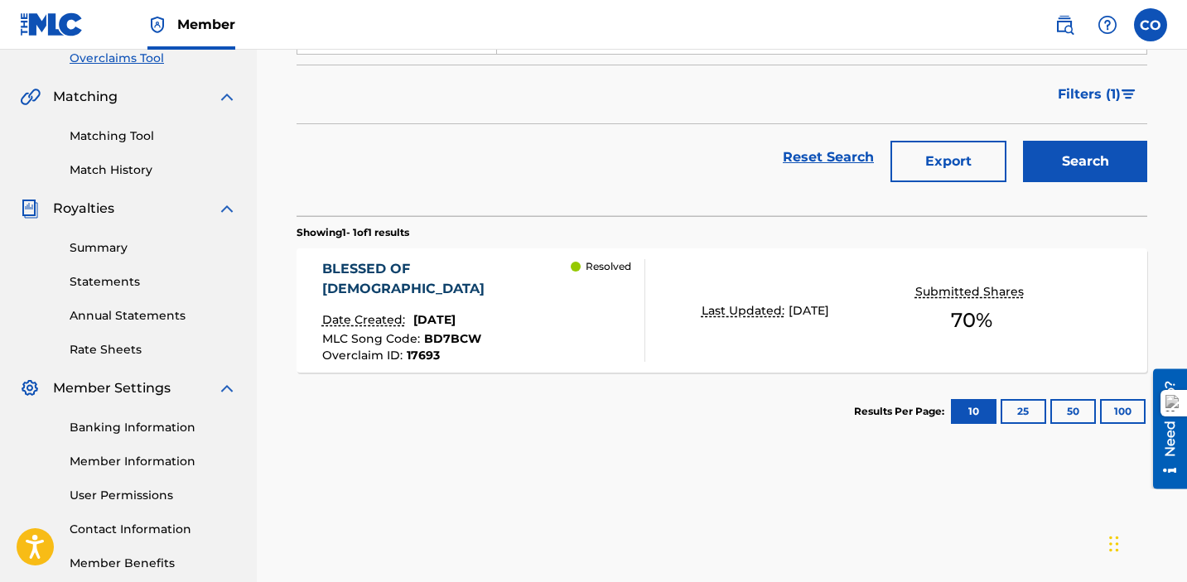
scroll to position [341, 0]
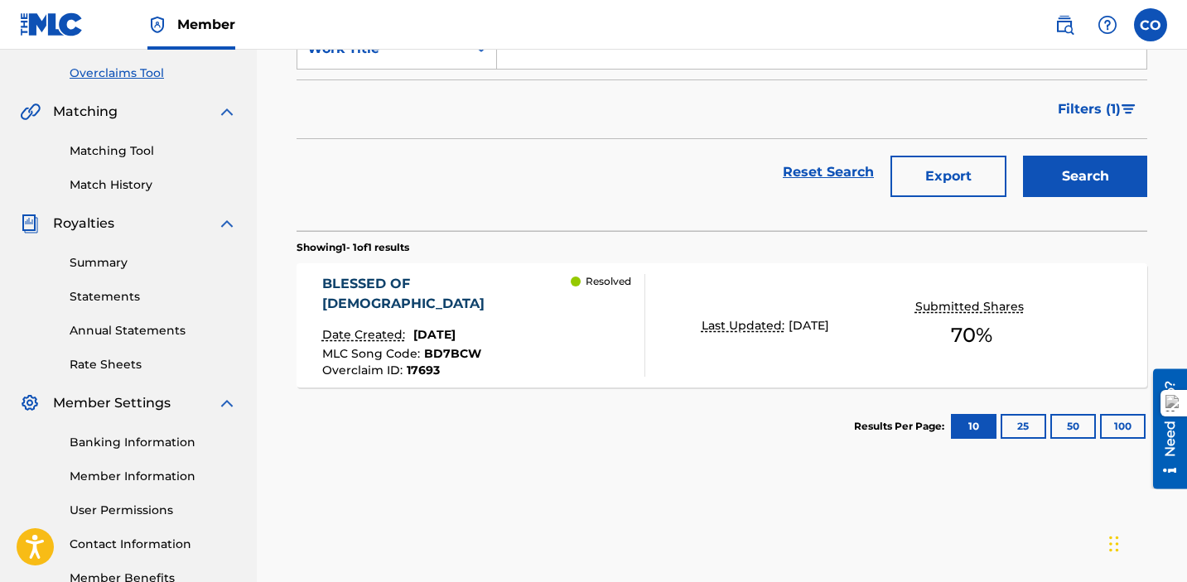
click at [415, 298] on div "BLESSED OF [DEMOGRAPHIC_DATA]" at bounding box center [446, 294] width 249 height 40
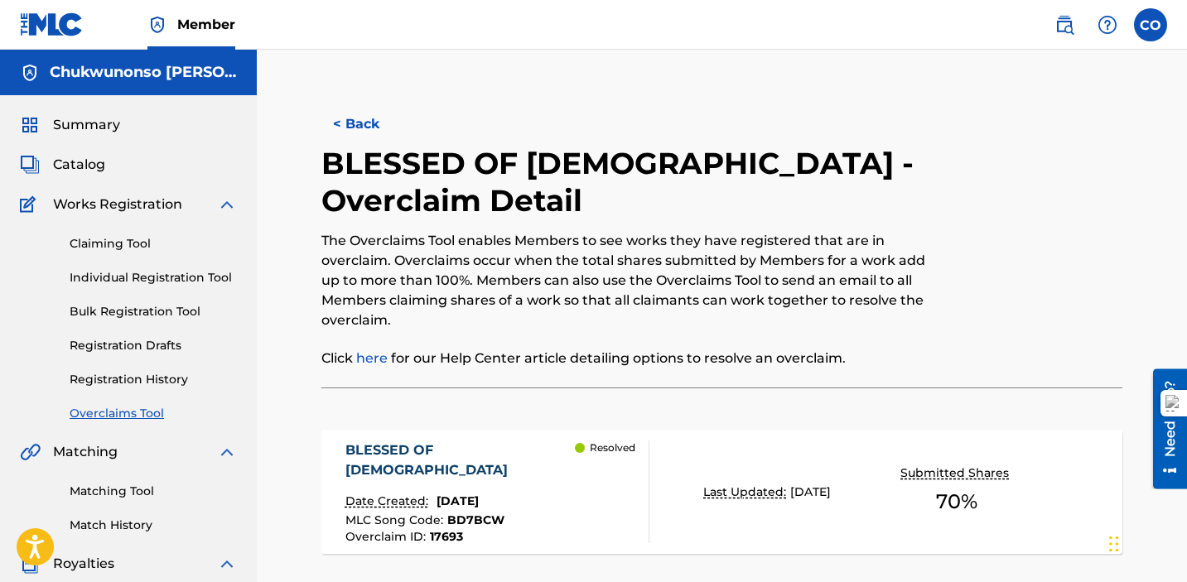
click at [76, 129] on span "Summary" at bounding box center [86, 125] width 67 height 20
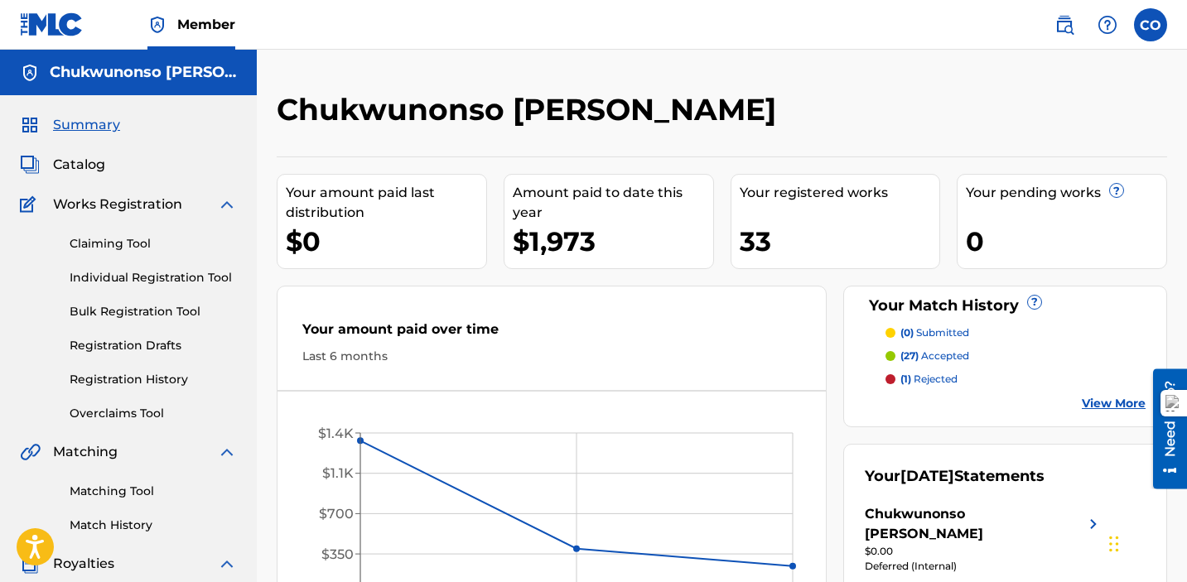
click at [117, 240] on link "Claiming Tool" at bounding box center [153, 243] width 167 height 17
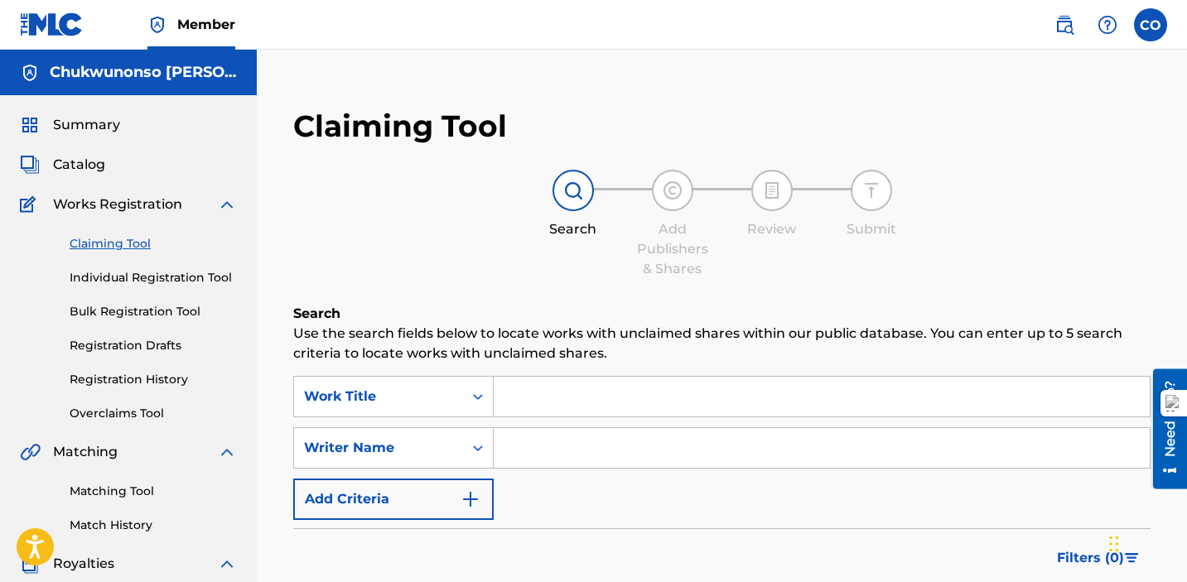
click at [557, 403] on input "Search Form" at bounding box center [822, 397] width 656 height 40
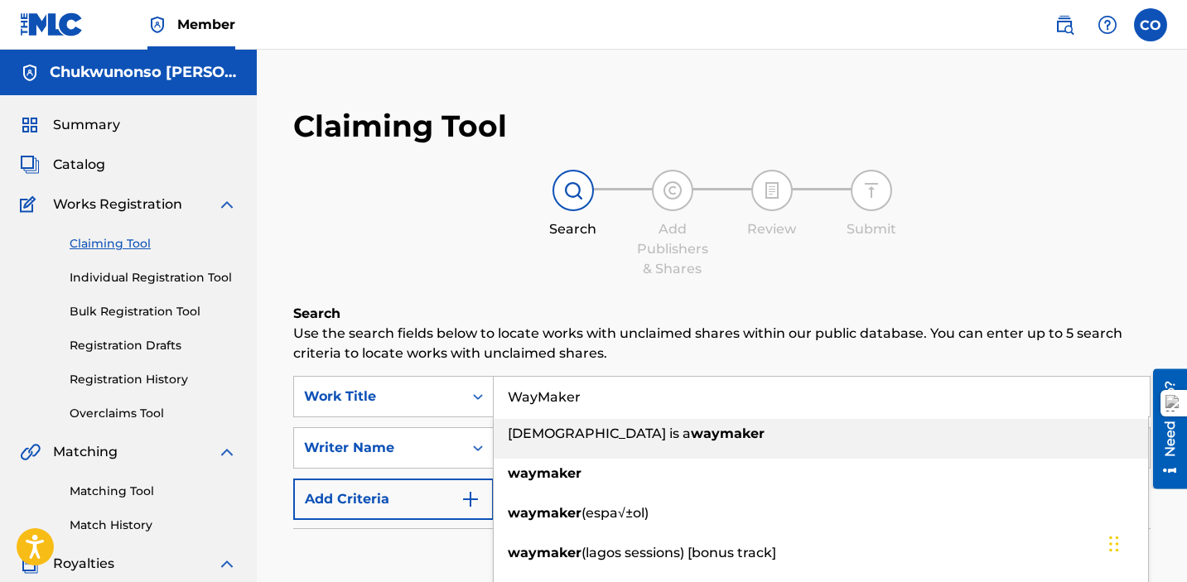
type input "WayMaker"
click at [433, 228] on div "Search Add Publishers & Shares Review Submit" at bounding box center [722, 224] width 858 height 109
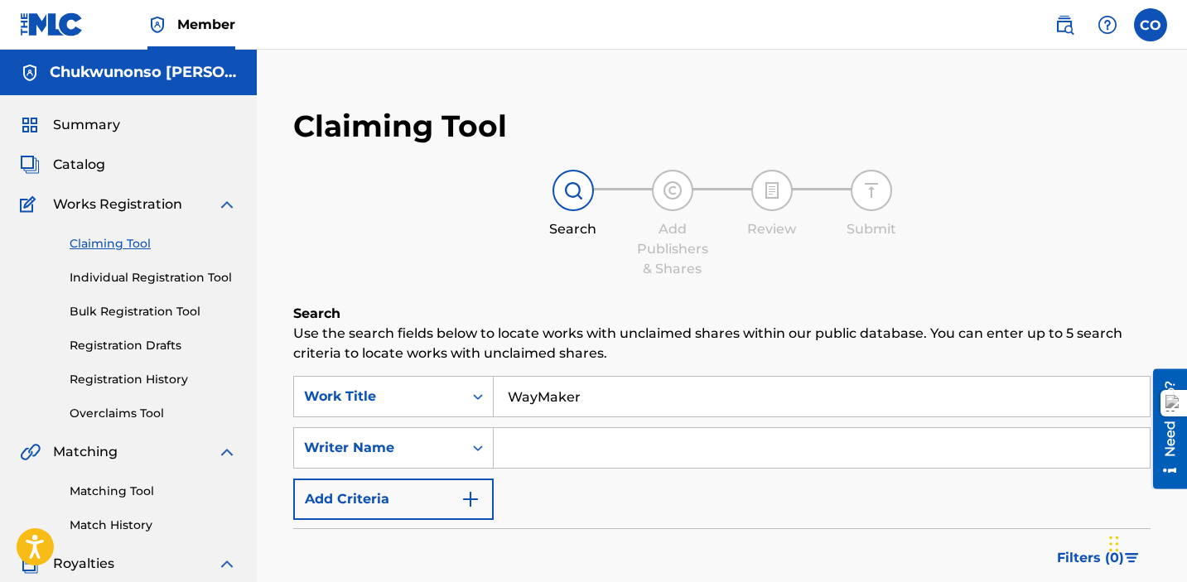
click at [527, 457] on input "Search Form" at bounding box center [822, 448] width 656 height 40
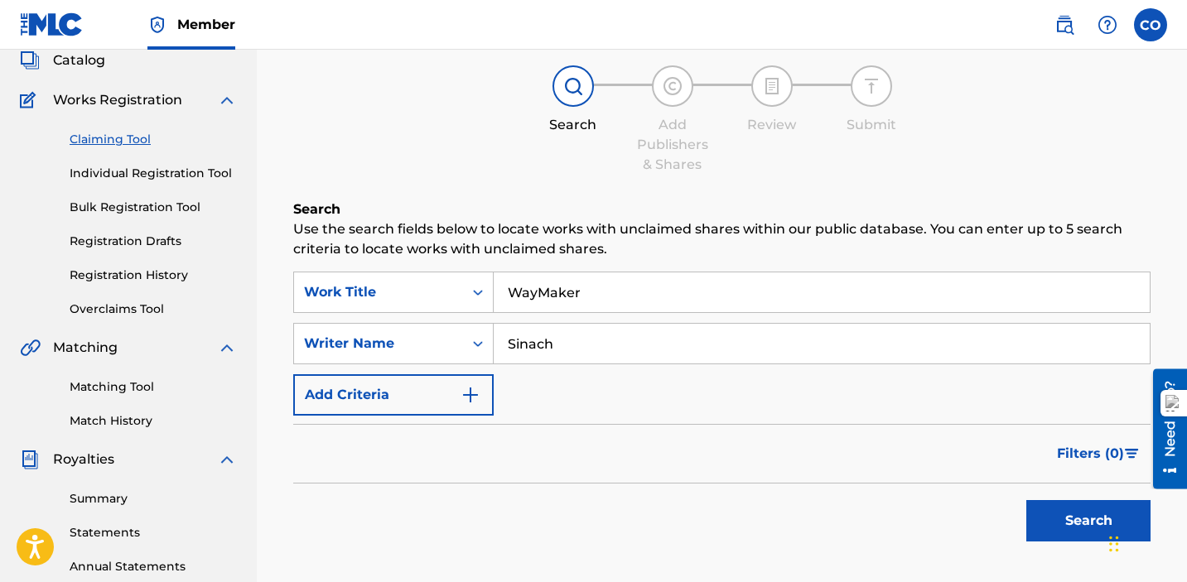
scroll to position [135, 0]
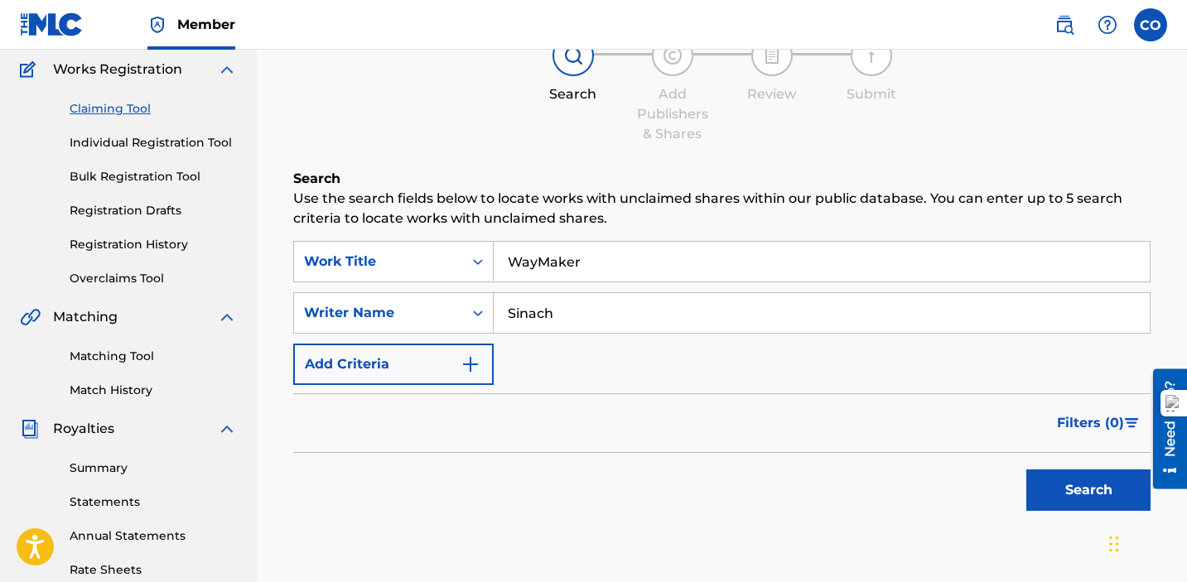
click at [1087, 500] on button "Search" at bounding box center [1089, 490] width 124 height 41
click at [584, 324] on input "Sinach" at bounding box center [822, 313] width 656 height 40
click at [659, 428] on div "Filters ( 0 )" at bounding box center [722, 424] width 858 height 60
click at [1099, 502] on button "Search" at bounding box center [1089, 490] width 124 height 41
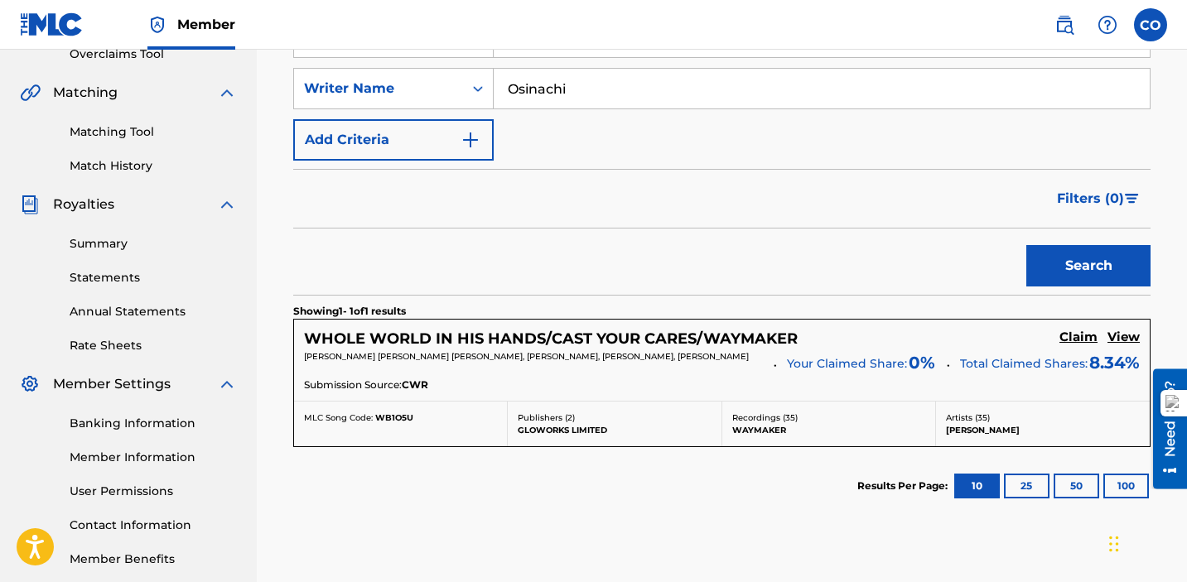
scroll to position [0, 0]
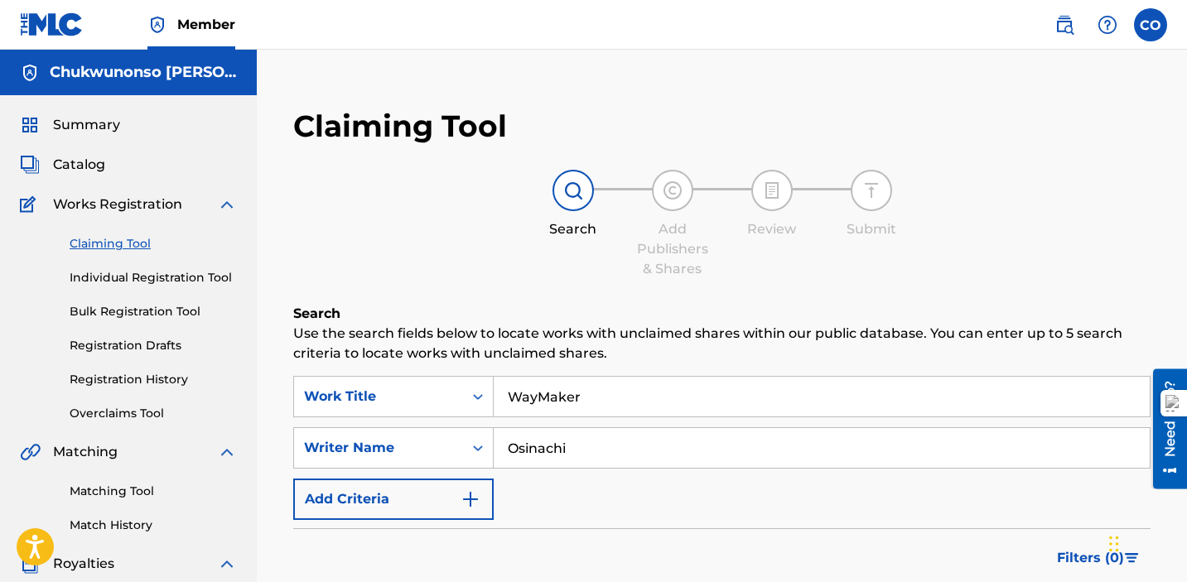
click at [586, 455] on input "Osinachi" at bounding box center [822, 448] width 656 height 40
click at [767, 493] on div "SearchWithCriteriabb0edeb1-c19c-4ac9-93bc-59ed86b8f3b6 Work Title WayMaker Sear…" at bounding box center [722, 448] width 858 height 144
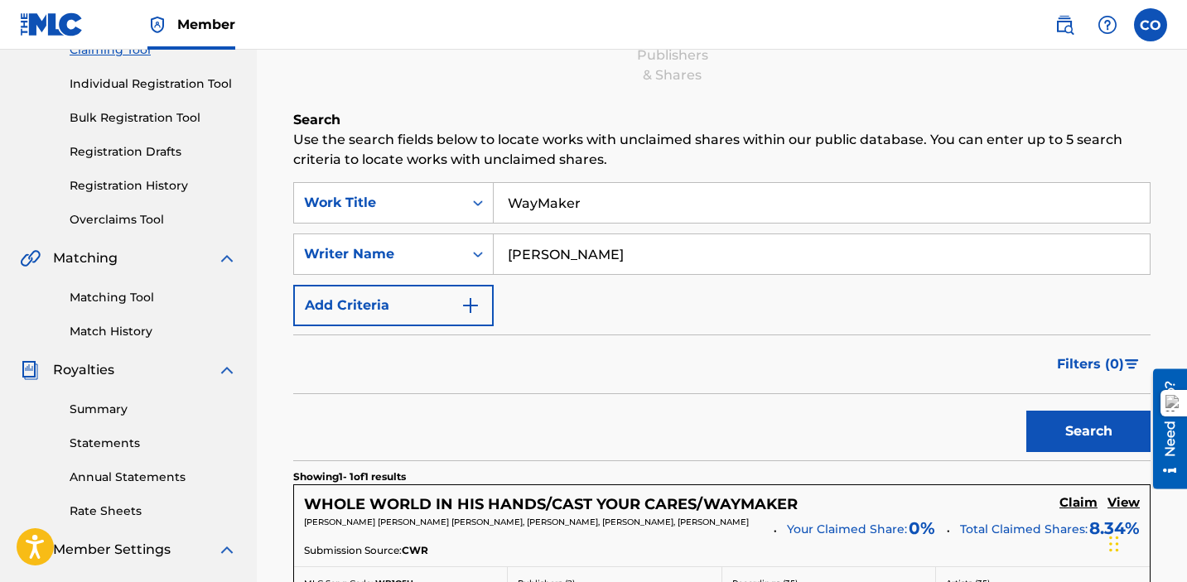
scroll to position [213, 0]
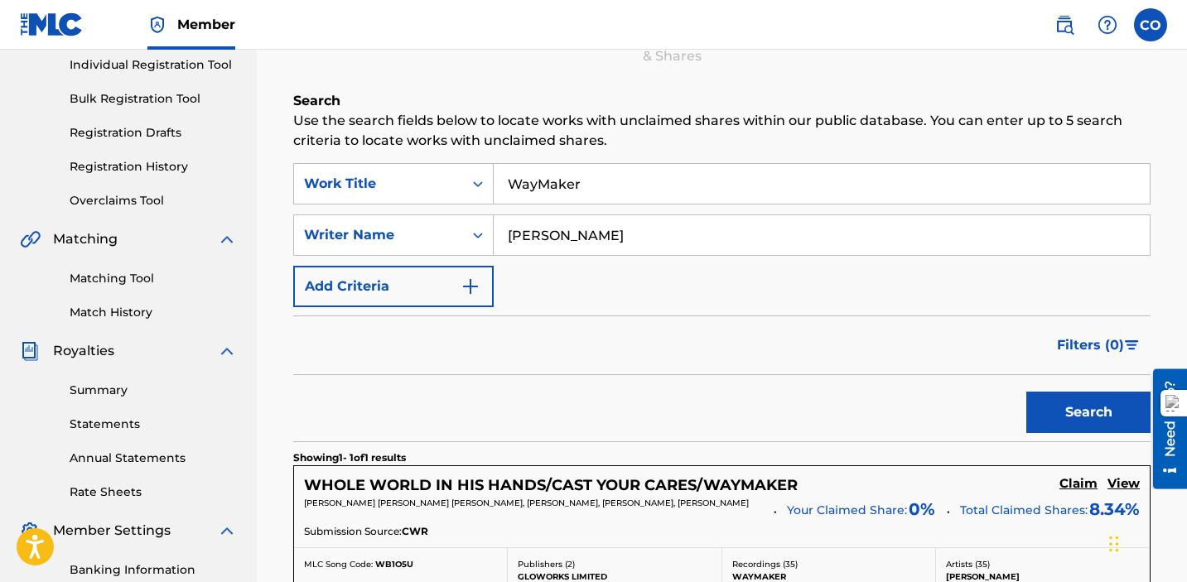
click at [1087, 423] on button "Search" at bounding box center [1089, 412] width 124 height 41
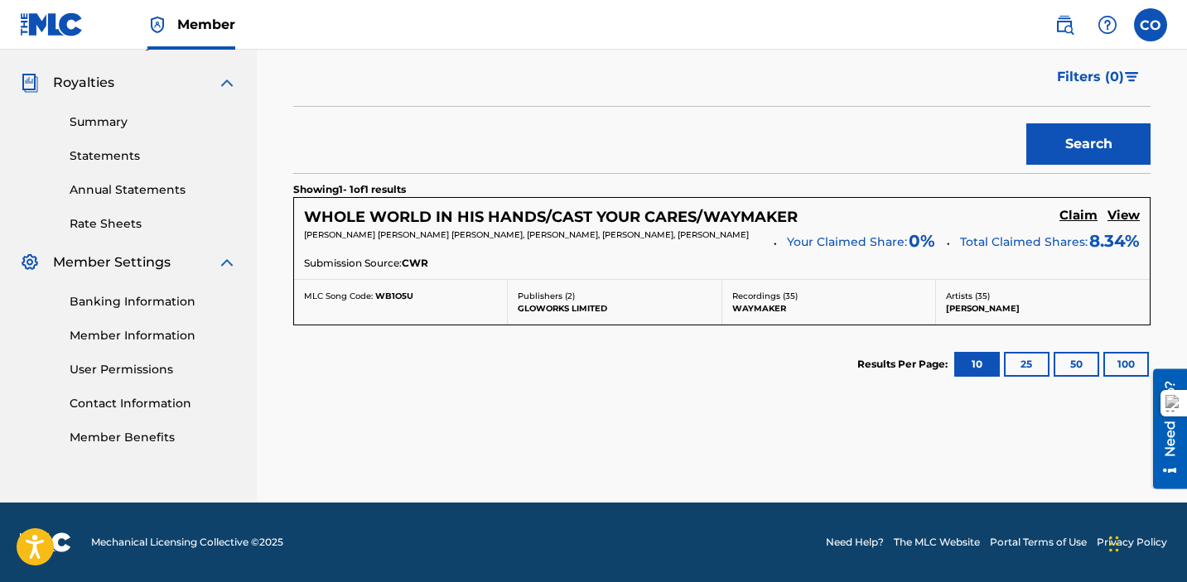
scroll to position [0, 0]
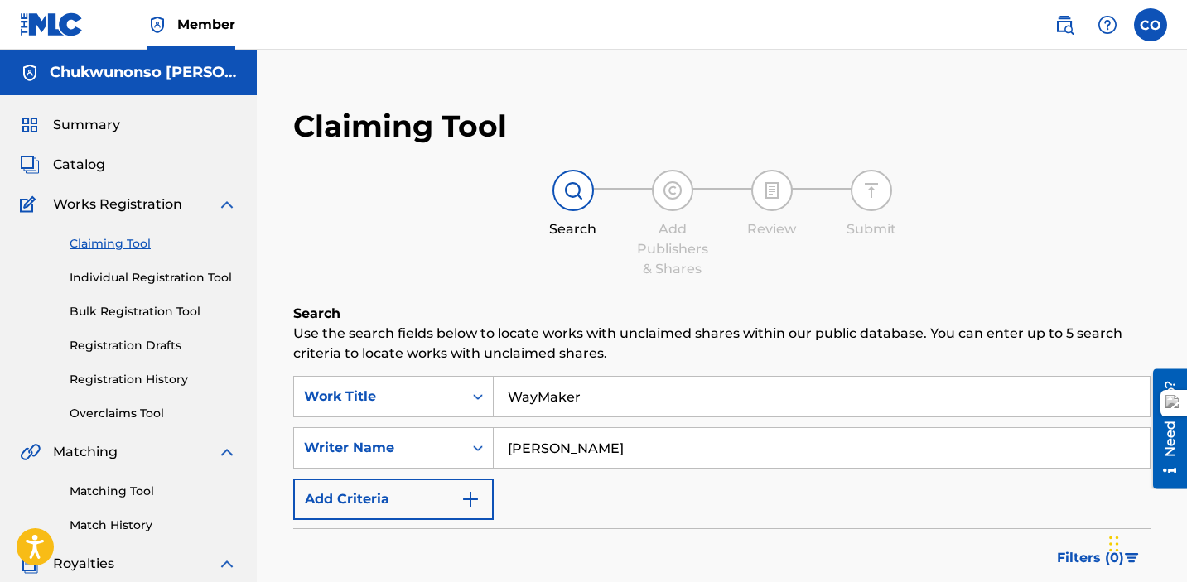
click at [663, 450] on input "[PERSON_NAME]" at bounding box center [822, 448] width 656 height 40
type input "O"
click at [583, 405] on input "WayMaker" at bounding box center [822, 397] width 656 height 40
type input "W"
click at [474, 397] on div "Search Form" at bounding box center [478, 397] width 30 height 40
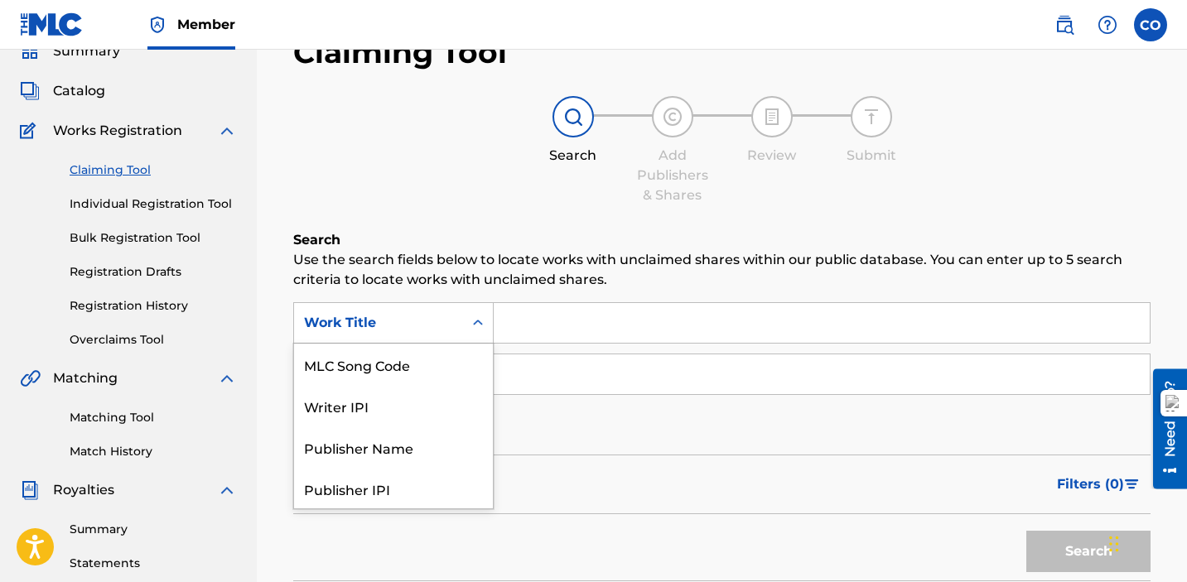
scroll to position [85, 0]
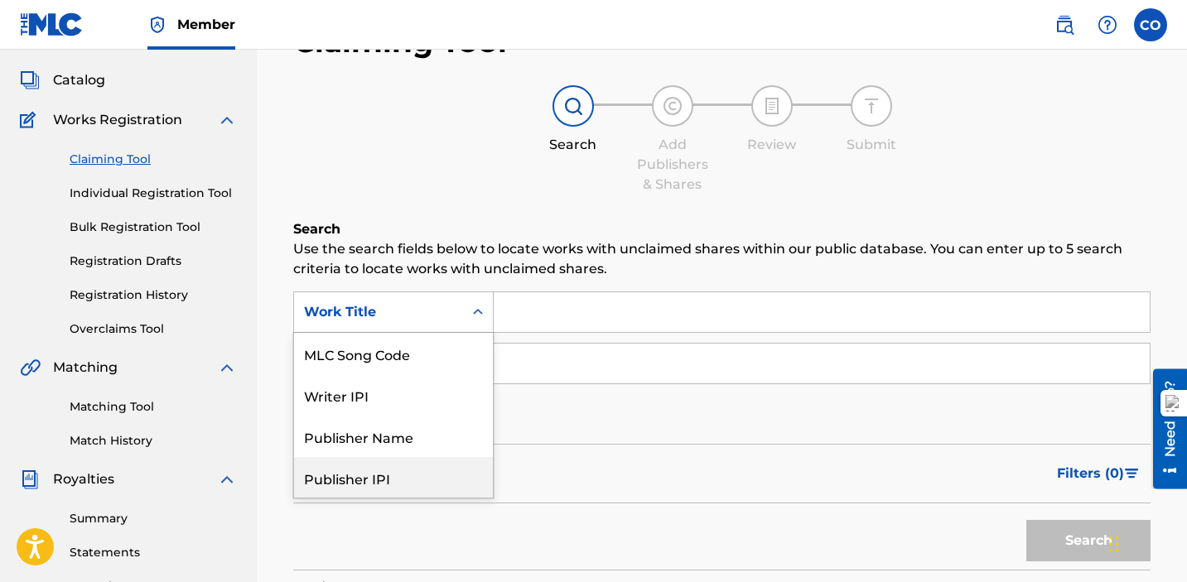
click at [578, 478] on div "Filters ( 0 )" at bounding box center [722, 474] width 858 height 60
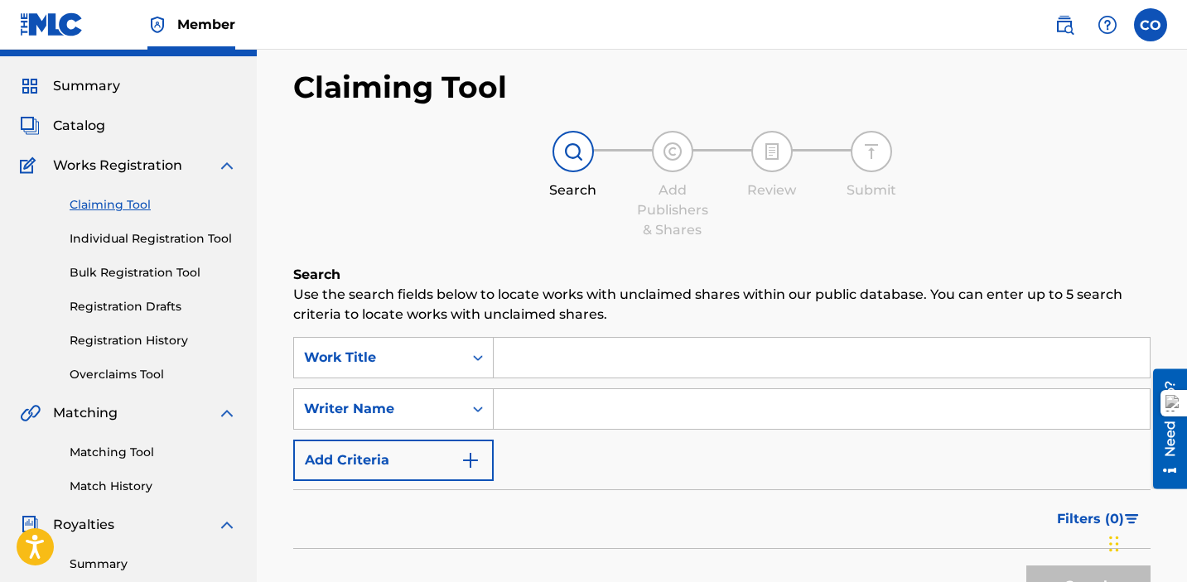
scroll to position [38, 0]
click at [531, 351] on input "Search Form" at bounding box center [822, 359] width 656 height 40
click at [478, 412] on icon "Search Form" at bounding box center [478, 410] width 17 height 17
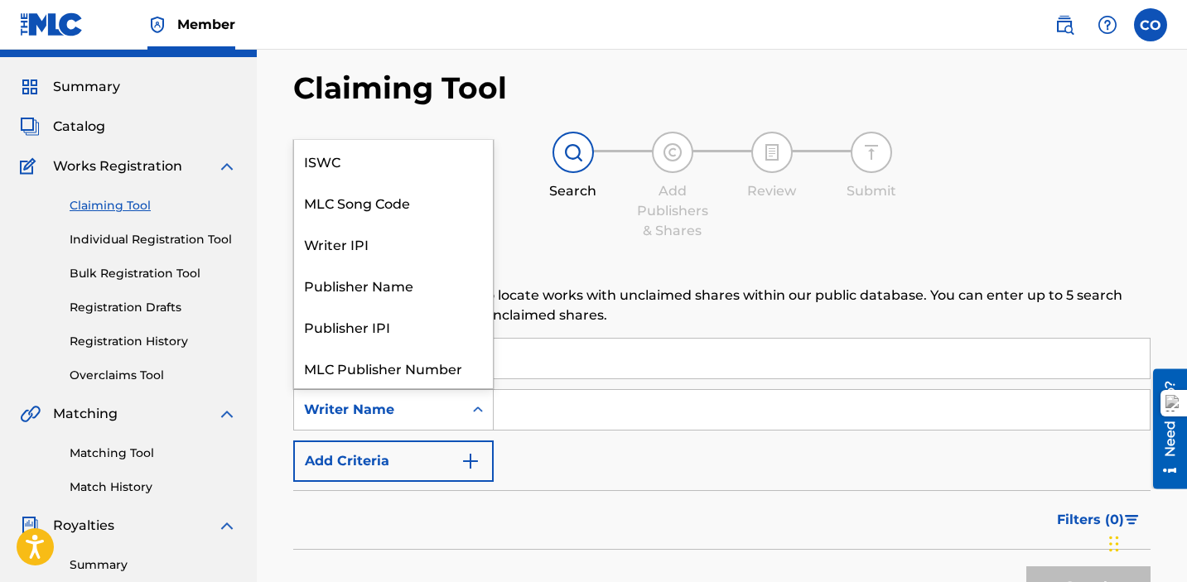
scroll to position [41, 0]
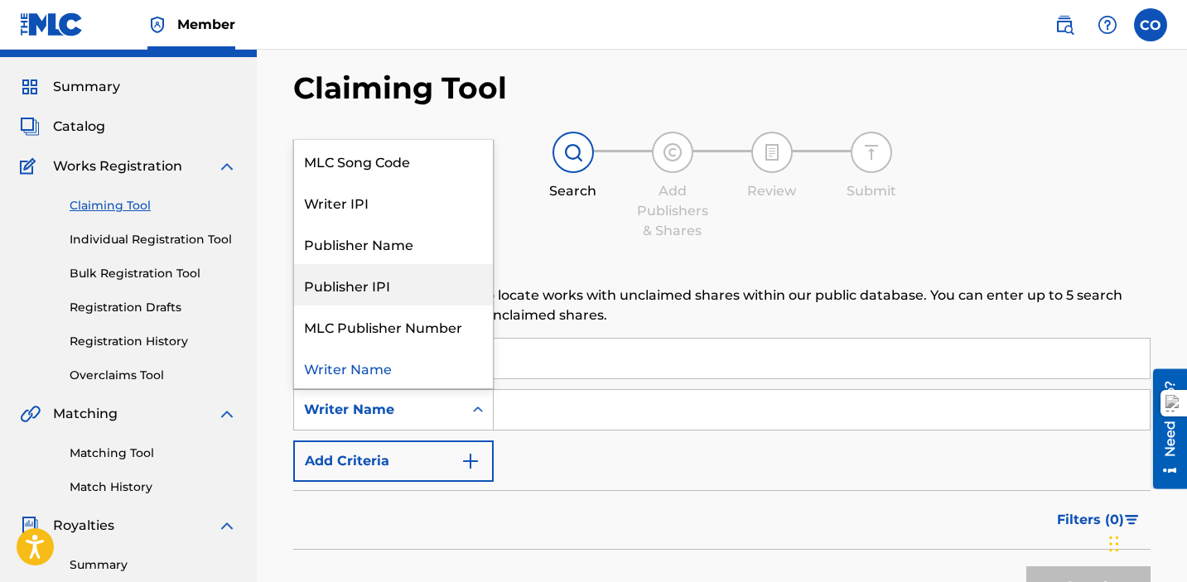
click at [598, 411] on input "Search Form" at bounding box center [822, 410] width 656 height 40
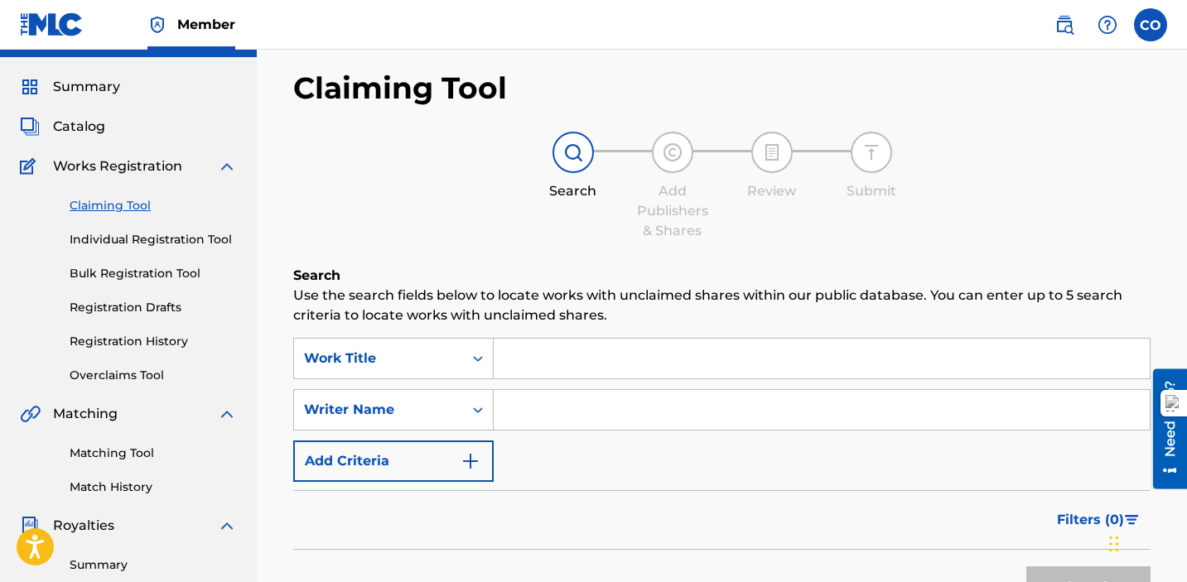
type input "[PERSON_NAME]"
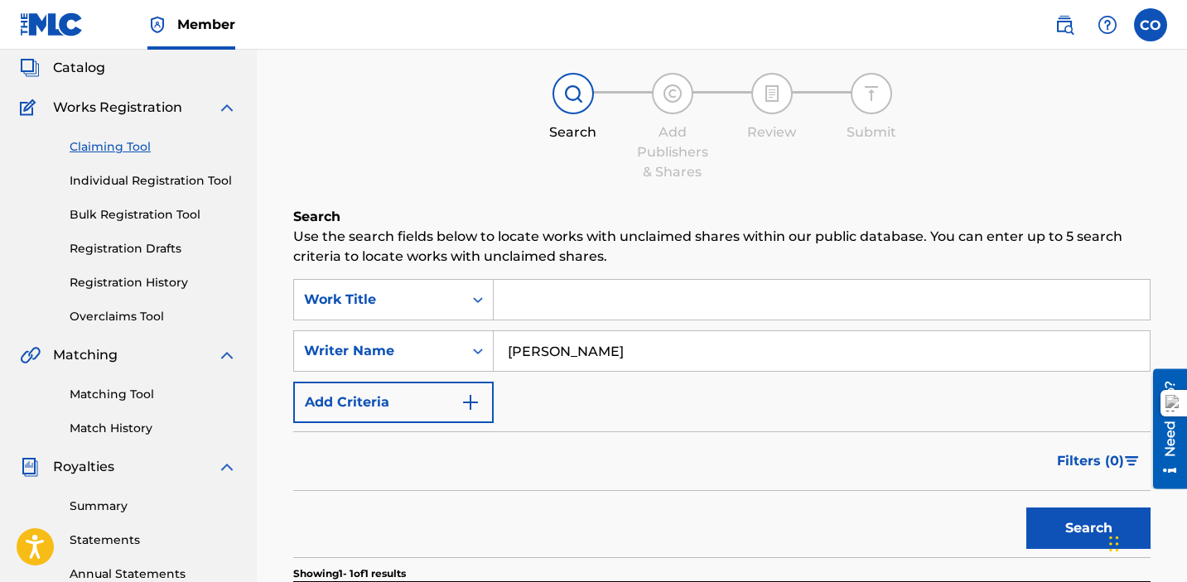
scroll to position [108, 0]
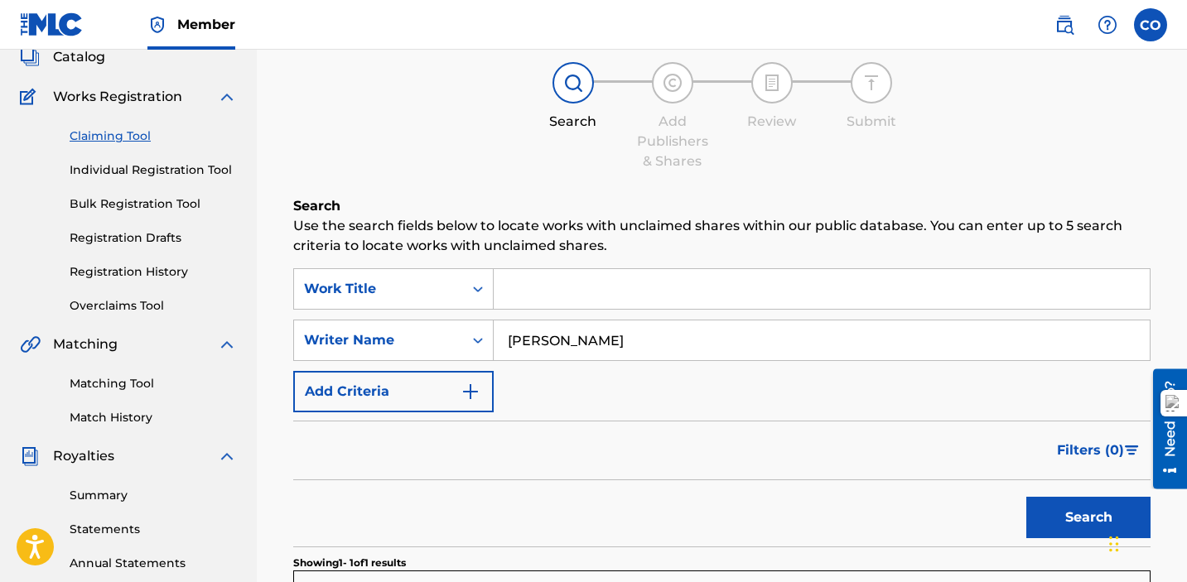
click at [1080, 514] on button "Search" at bounding box center [1089, 517] width 124 height 41
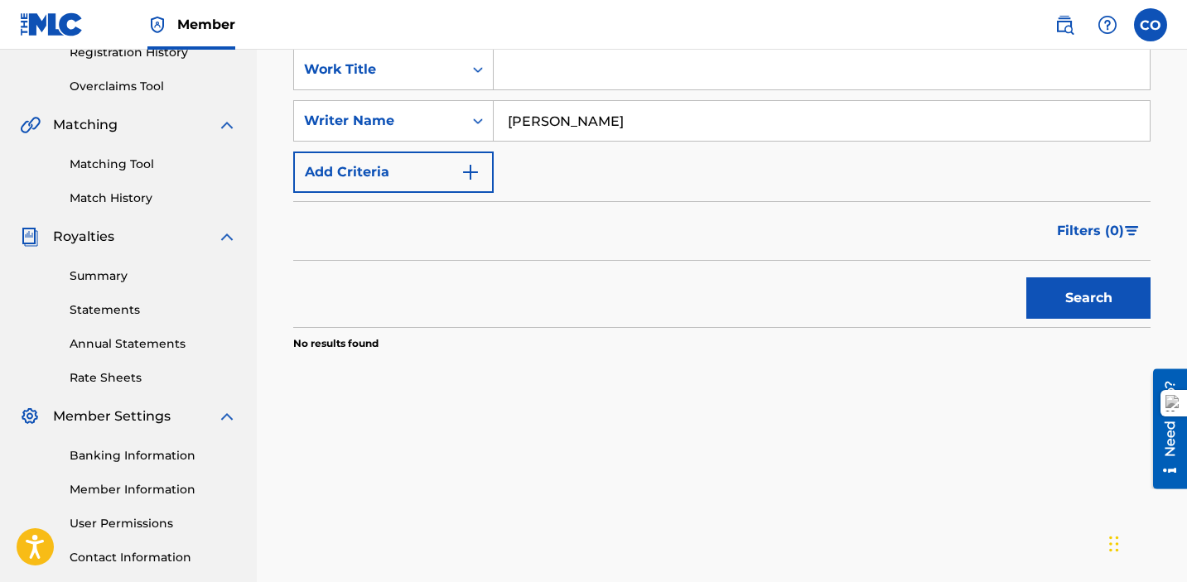
scroll to position [329, 0]
